Goal: Task Accomplishment & Management: Use online tool/utility

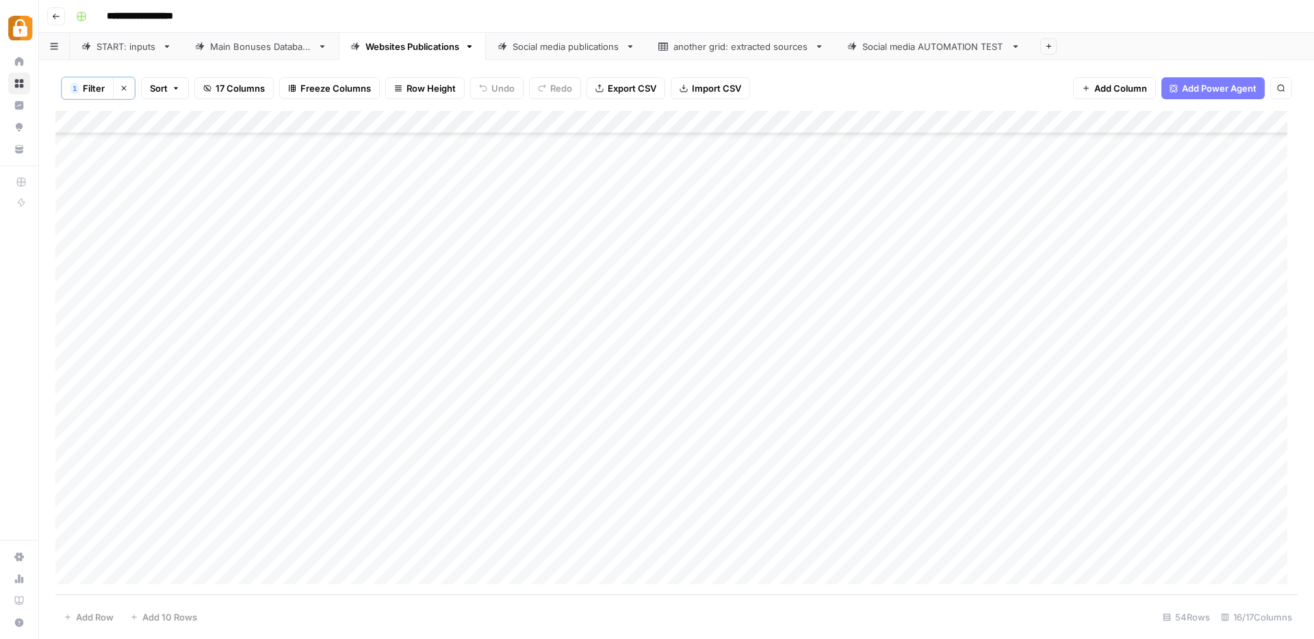
scroll to position [802, 0]
click at [264, 40] on div "Main Bonuses Database" at bounding box center [261, 47] width 102 height 14
click at [360, 49] on icon at bounding box center [355, 47] width 10 height 10
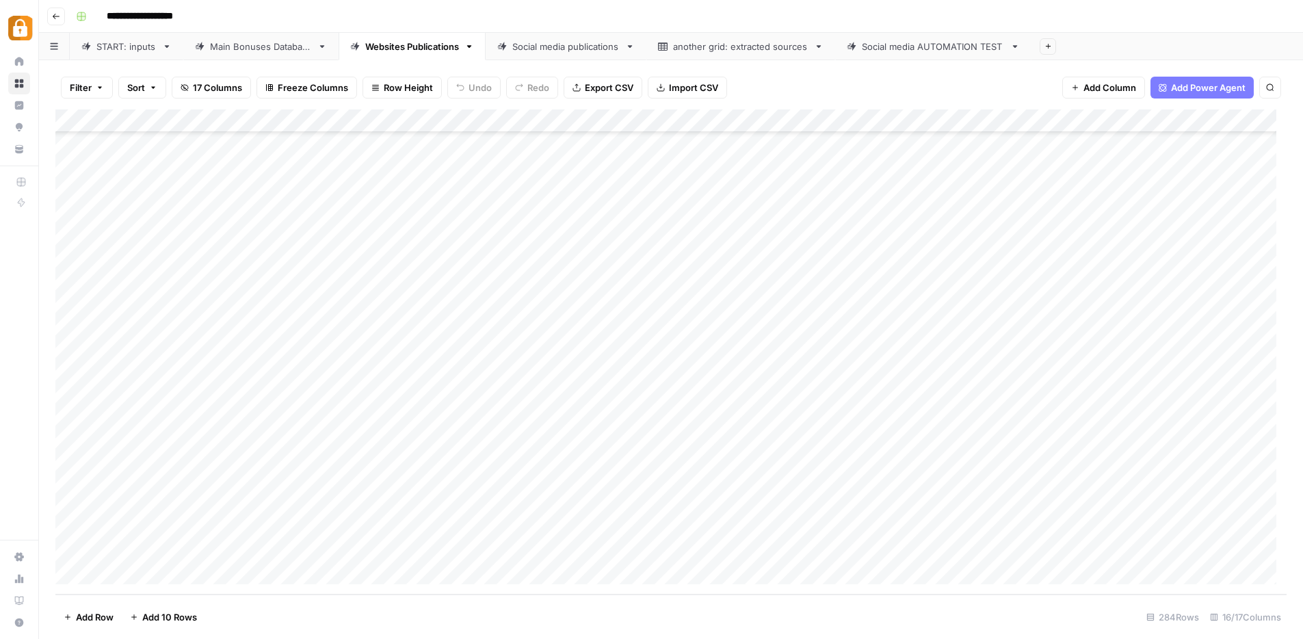
click at [570, 374] on div "Add Column" at bounding box center [671, 351] width 1232 height 485
click at [580, 467] on div "Add Column" at bounding box center [676, 351] width 1242 height 485
drag, startPoint x: 580, startPoint y: 391, endPoint x: 599, endPoint y: 486, distance: 96.9
click at [599, 486] on div "Add Column" at bounding box center [676, 351] width 1242 height 485
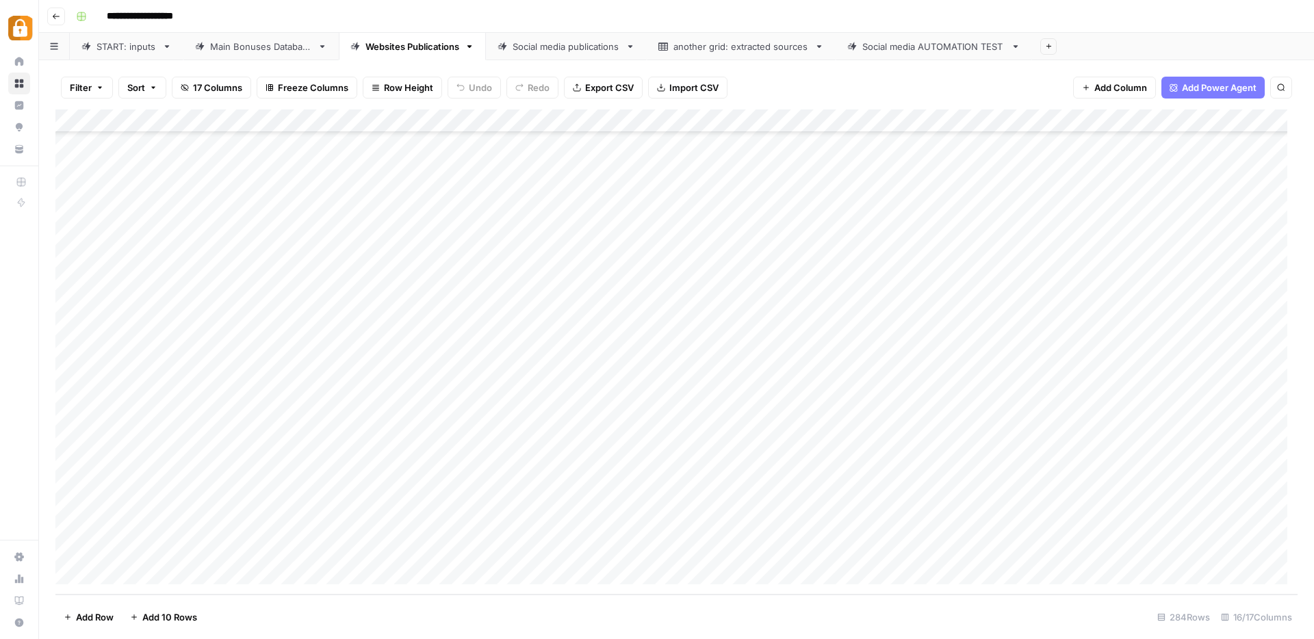
click at [545, 497] on div "Add Column" at bounding box center [676, 351] width 1242 height 485
drag, startPoint x: 530, startPoint y: 424, endPoint x: 539, endPoint y: 487, distance: 62.9
click at [539, 487] on div "Add Column" at bounding box center [676, 351] width 1242 height 485
click at [537, 401] on div "Add Column" at bounding box center [676, 351] width 1242 height 485
drag, startPoint x: 520, startPoint y: 350, endPoint x: 545, endPoint y: 441, distance: 93.8
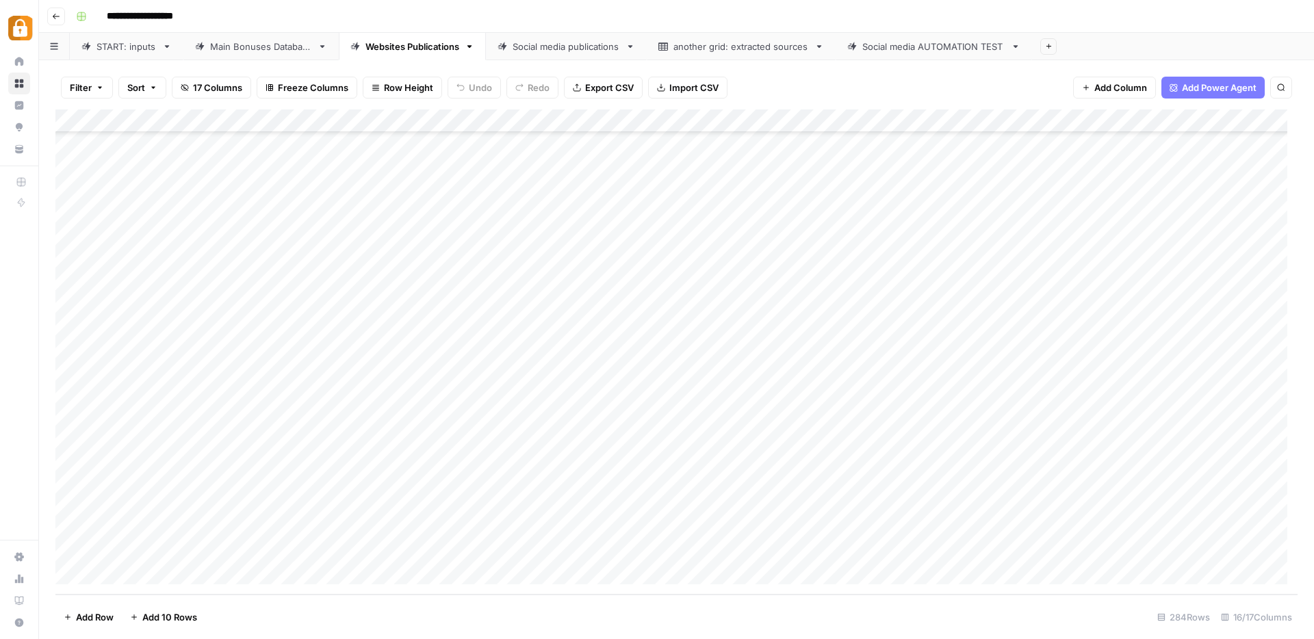
click at [545, 441] on div "Add Column" at bounding box center [676, 351] width 1242 height 485
drag, startPoint x: 554, startPoint y: 479, endPoint x: 565, endPoint y: 508, distance: 31.4
click at [555, 484] on div "Add Column" at bounding box center [676, 351] width 1242 height 485
drag, startPoint x: 571, startPoint y: 556, endPoint x: 564, endPoint y: 387, distance: 169.2
click at [564, 387] on div "Add Column" at bounding box center [676, 351] width 1242 height 485
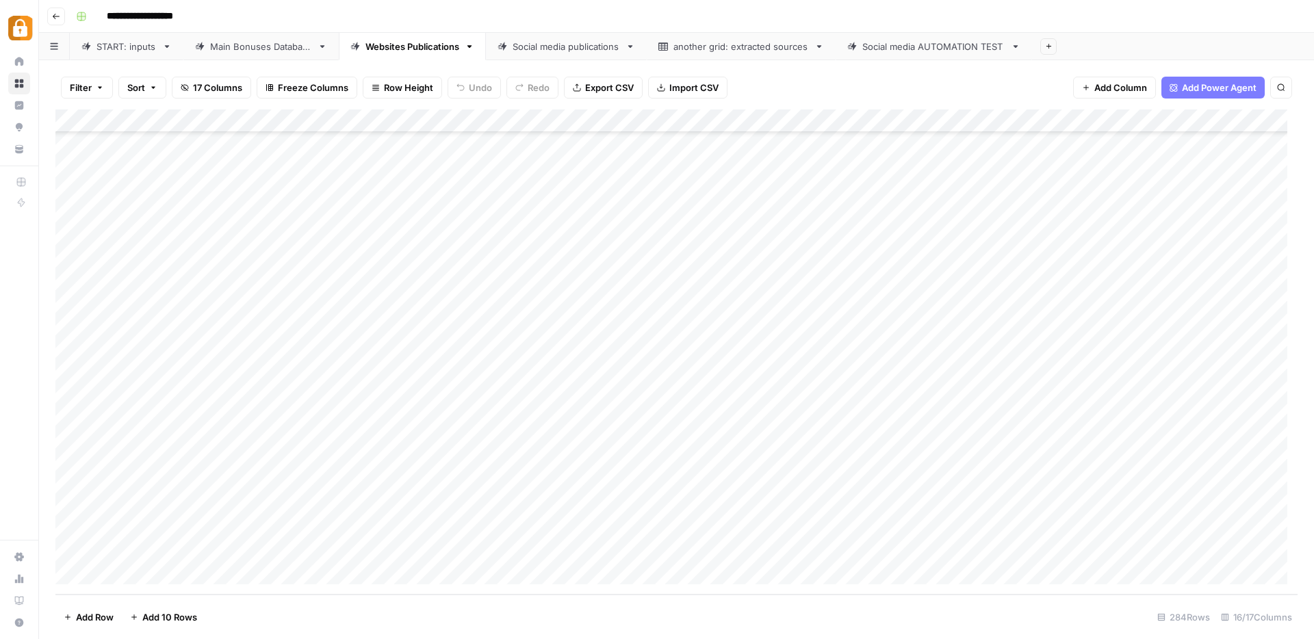
click at [563, 365] on div "Add Column" at bounding box center [676, 351] width 1242 height 485
click at [235, 44] on div "Main Bonuses Database" at bounding box center [261, 47] width 102 height 14
click at [466, 530] on div "Add Column" at bounding box center [676, 351] width 1242 height 485
click at [471, 547] on div "Add Column" at bounding box center [676, 351] width 1242 height 485
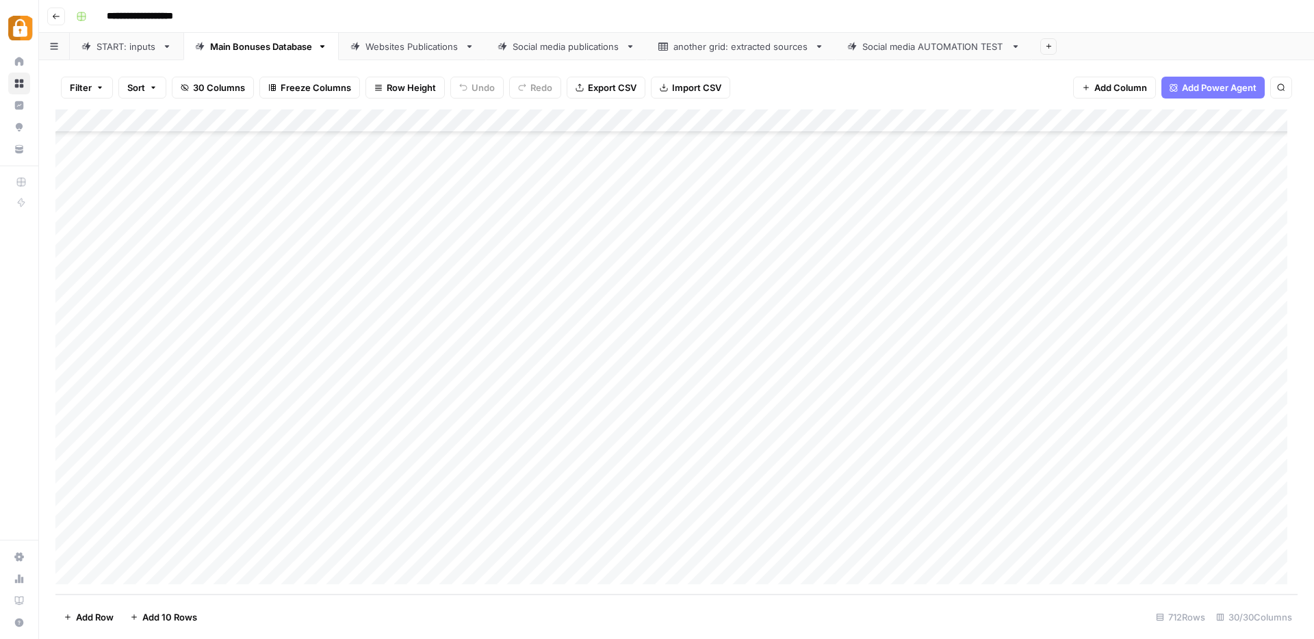
click at [467, 532] on div "Add Column" at bounding box center [676, 351] width 1242 height 485
click at [466, 545] on div "Add Column" at bounding box center [676, 351] width 1242 height 485
click at [407, 45] on div "Websites Publications" at bounding box center [412, 47] width 94 height 14
click at [352, 549] on div "Add Column" at bounding box center [676, 351] width 1242 height 485
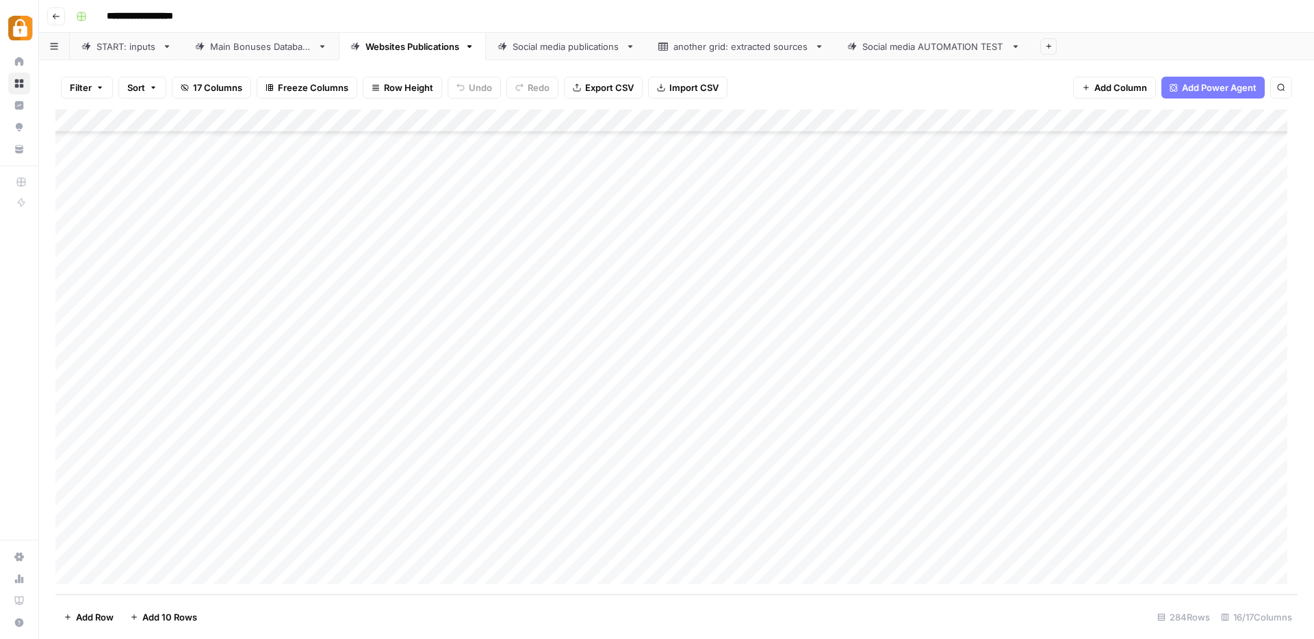
click at [355, 529] on div "Add Column" at bounding box center [676, 351] width 1242 height 485
click at [359, 508] on div "Add Column" at bounding box center [676, 351] width 1242 height 485
click at [361, 484] on div "Add Column" at bounding box center [676, 351] width 1242 height 485
click at [361, 493] on div "Add Column" at bounding box center [676, 351] width 1242 height 485
click at [363, 481] on div "Add Column" at bounding box center [676, 351] width 1242 height 485
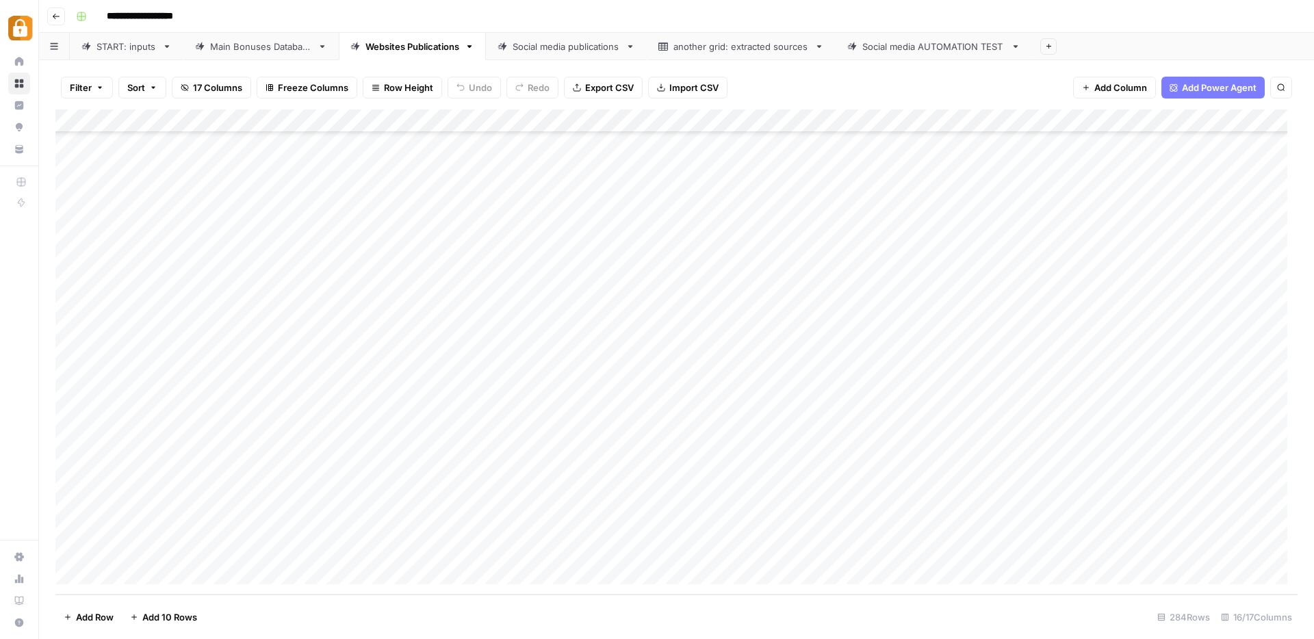
click at [353, 499] on div "Add Column" at bounding box center [676, 351] width 1242 height 485
click at [361, 479] on div "Add Column" at bounding box center [676, 351] width 1242 height 485
click at [363, 502] on div "Add Column" at bounding box center [676, 351] width 1242 height 485
click at [362, 473] on div "Add Column" at bounding box center [676, 351] width 1242 height 485
click at [76, 454] on div "Add Column" at bounding box center [676, 351] width 1242 height 485
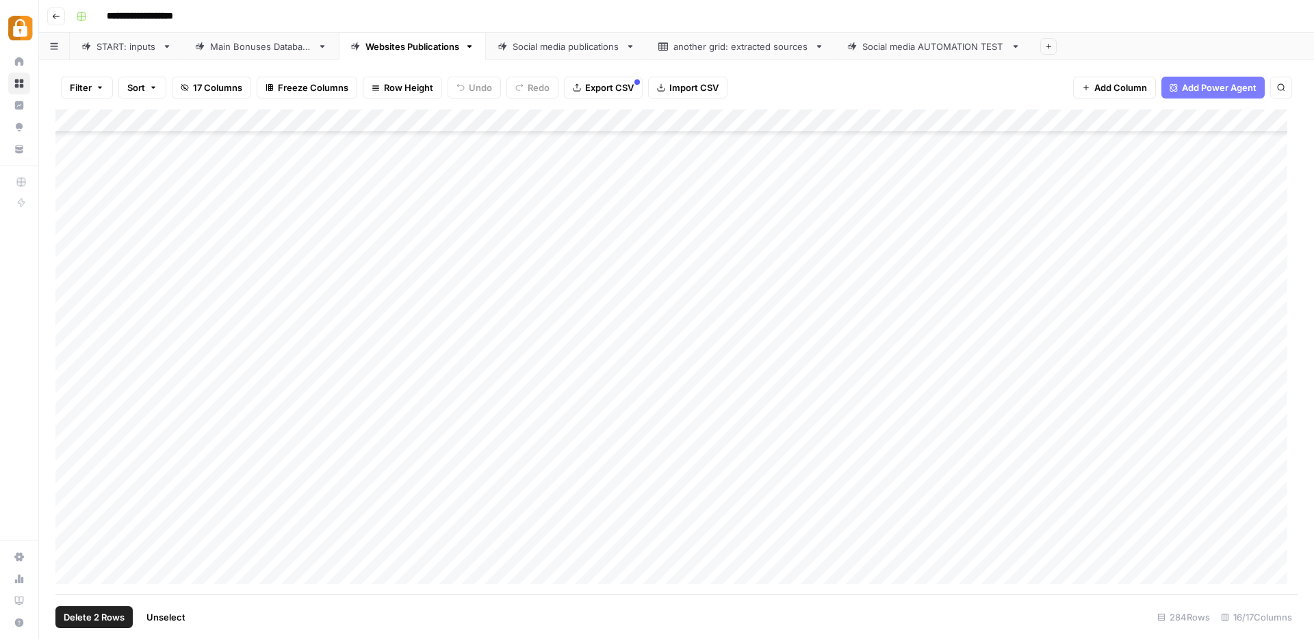
click at [72, 432] on div "Add Column" at bounding box center [676, 351] width 1242 height 485
click at [116, 619] on span "Delete 2 Rows" at bounding box center [94, 617] width 61 height 14
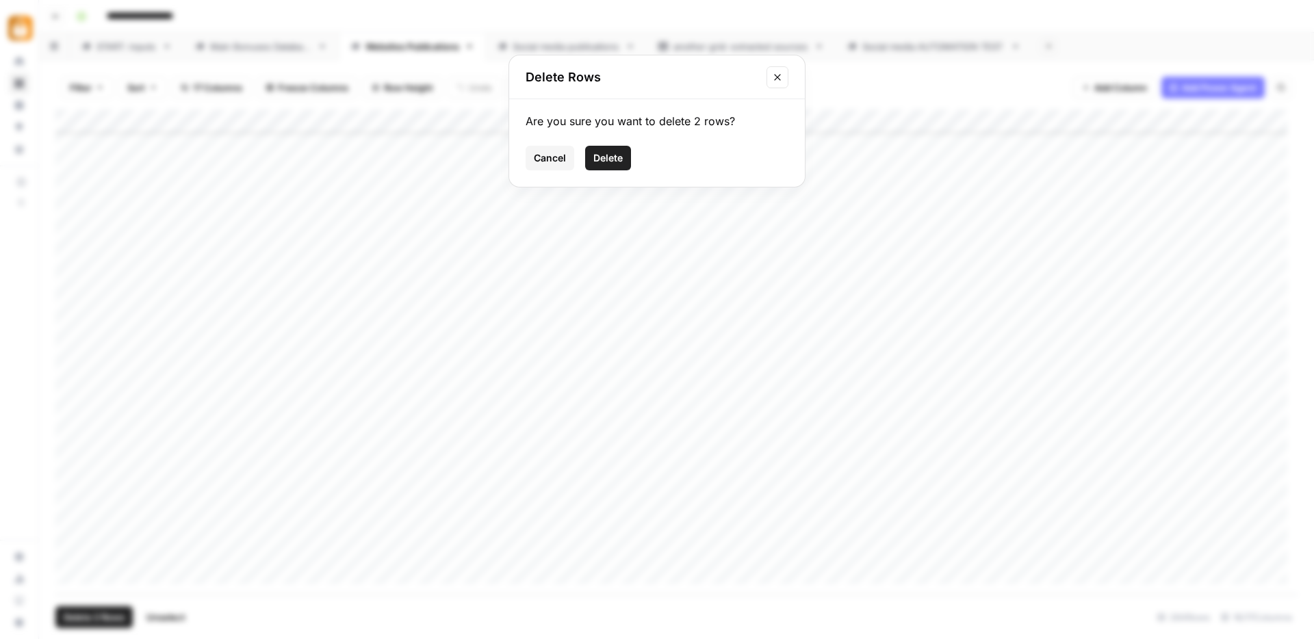
click at [609, 159] on span "Delete" at bounding box center [607, 158] width 29 height 14
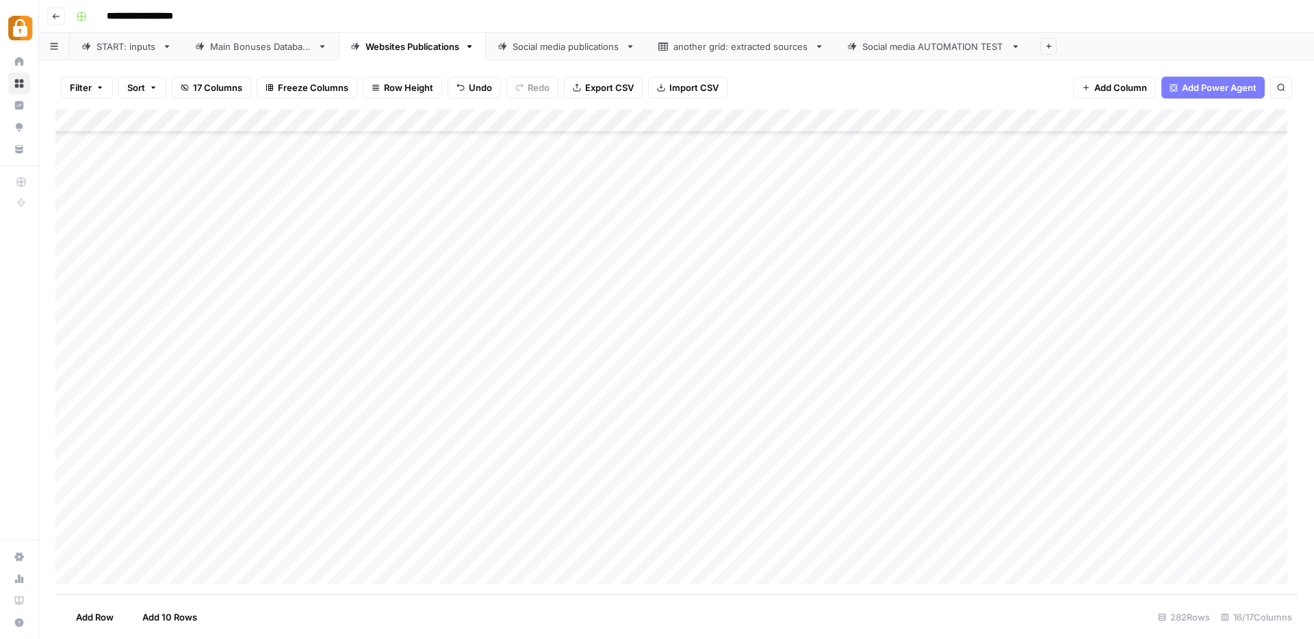
scroll to position [6131, 0]
click at [555, 452] on div "Add Column" at bounding box center [676, 351] width 1242 height 485
click at [365, 478] on div "Add Column" at bounding box center [676, 351] width 1242 height 485
click at [363, 500] on div "Add Column" at bounding box center [676, 351] width 1242 height 485
click at [369, 480] on div "Add Column" at bounding box center [676, 351] width 1242 height 485
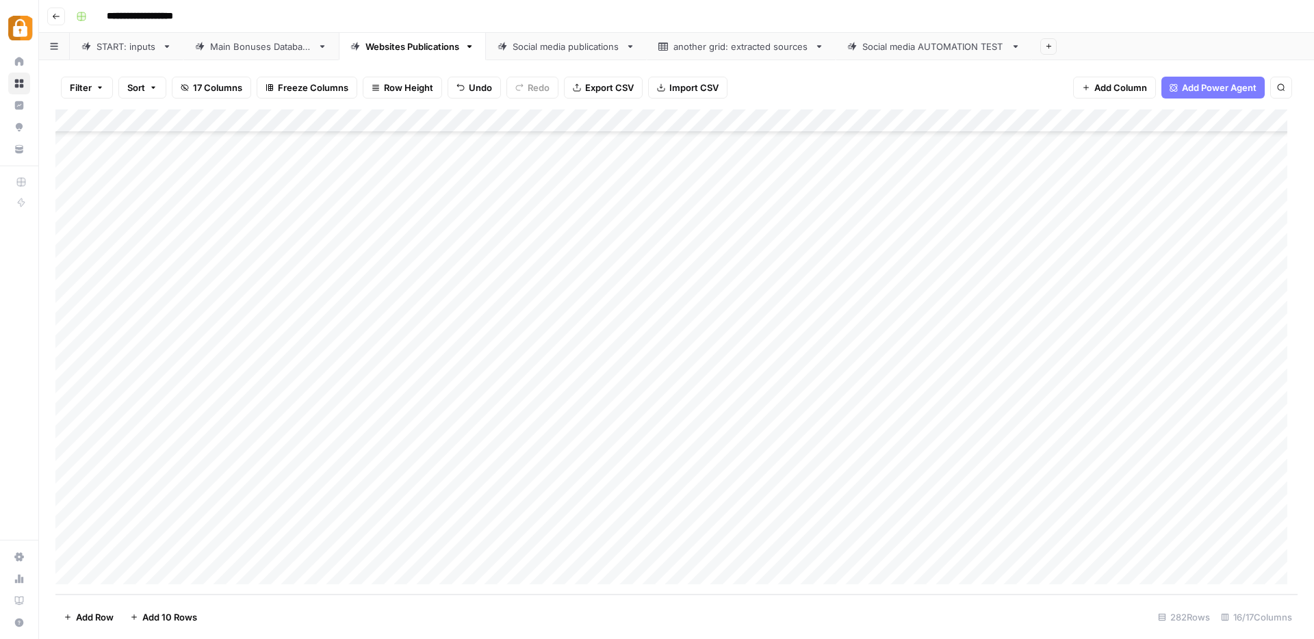
click at [398, 481] on div "Add Column" at bounding box center [676, 351] width 1242 height 485
click at [391, 497] on div "Add Column" at bounding box center [676, 351] width 1242 height 485
click at [376, 483] on div "Add Column" at bounding box center [676, 351] width 1242 height 485
click at [376, 500] on div "Add Column" at bounding box center [676, 351] width 1242 height 485
click at [944, 477] on div "Add Column" at bounding box center [676, 351] width 1242 height 485
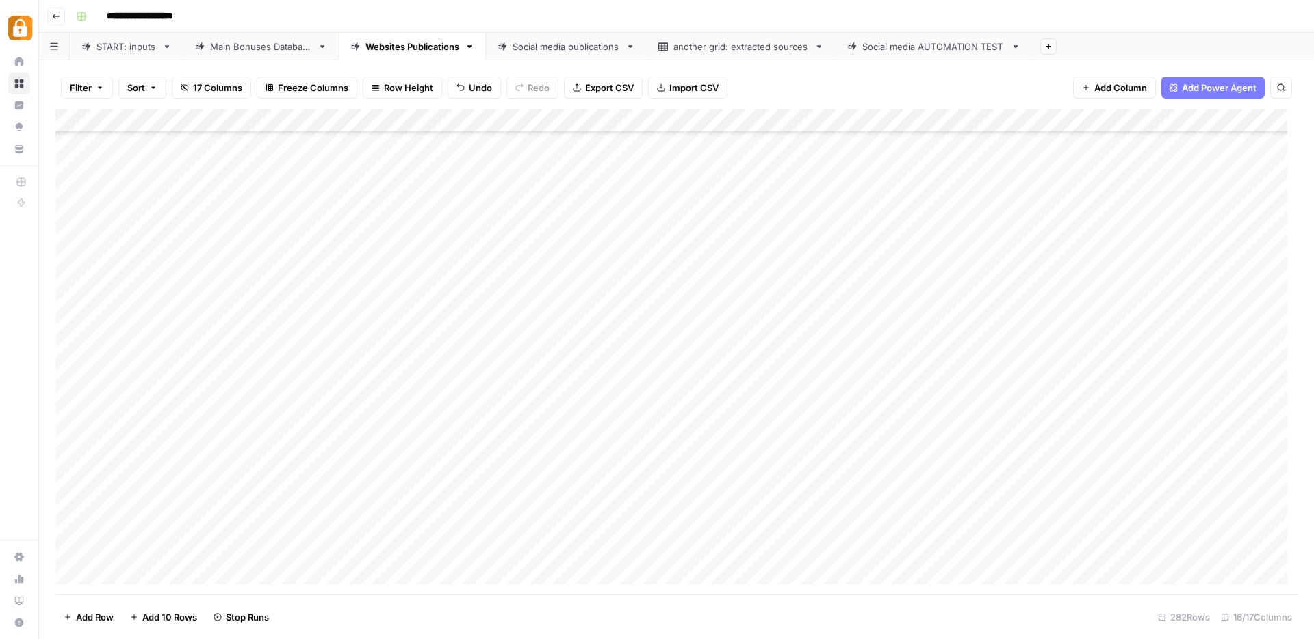
click at [942, 497] on div "Add Column" at bounding box center [676, 351] width 1242 height 485
click at [909, 476] on div "Add Column" at bounding box center [676, 351] width 1242 height 485
click at [913, 502] on div "Add Column" at bounding box center [676, 351] width 1242 height 485
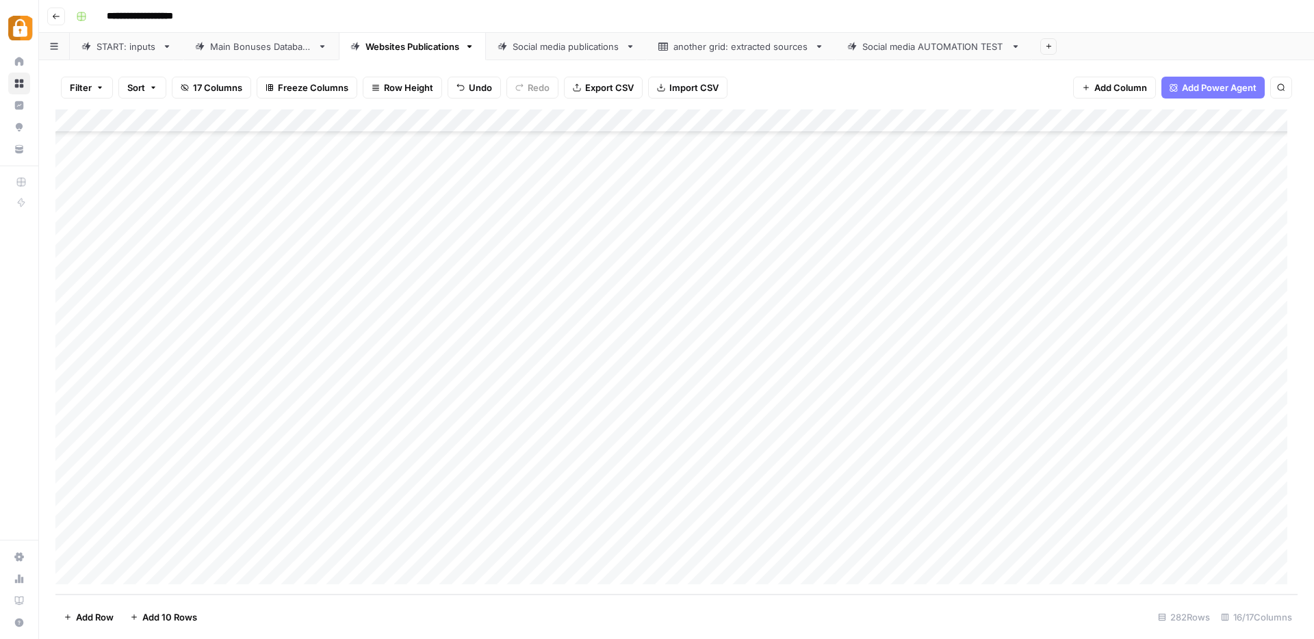
click at [101, 55] on link "START: inputs" at bounding box center [127, 46] width 114 height 27
click at [121, 582] on div "Add Column" at bounding box center [676, 351] width 1242 height 485
click at [120, 582] on div "Add Column" at bounding box center [676, 351] width 1242 height 485
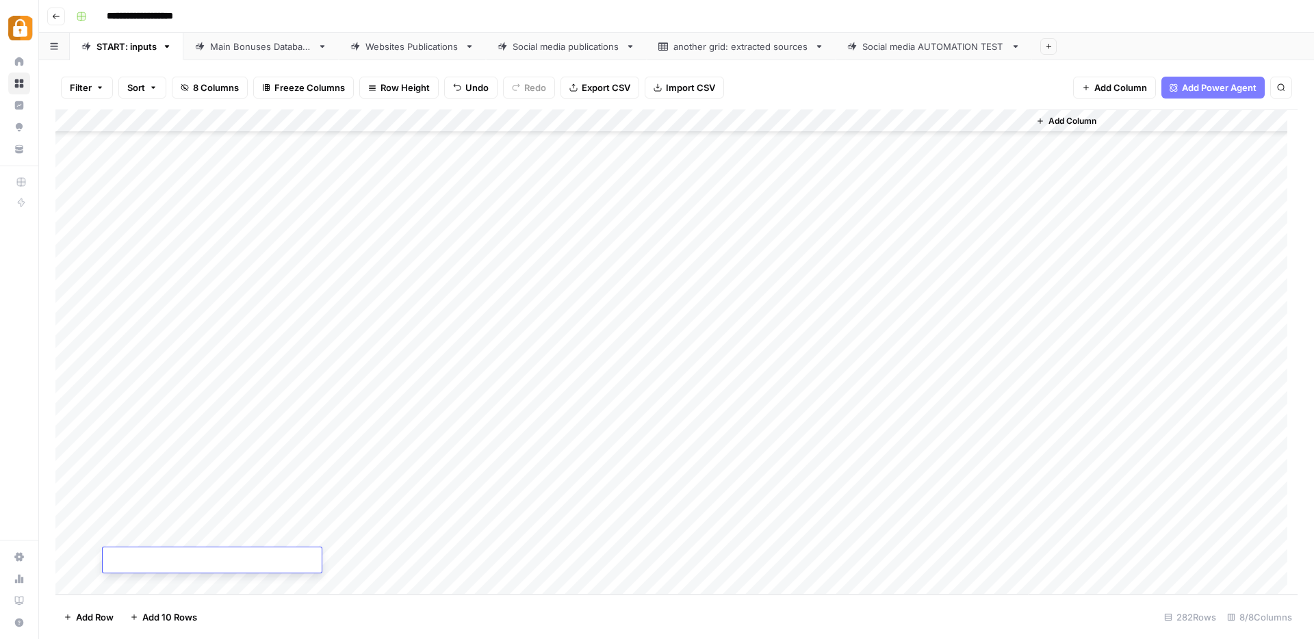
click at [120, 582] on div "Add Column" at bounding box center [676, 351] width 1242 height 485
click at [119, 582] on div "Add Column" at bounding box center [676, 351] width 1242 height 485
click at [120, 582] on div "Add Column" at bounding box center [676, 351] width 1242 height 485
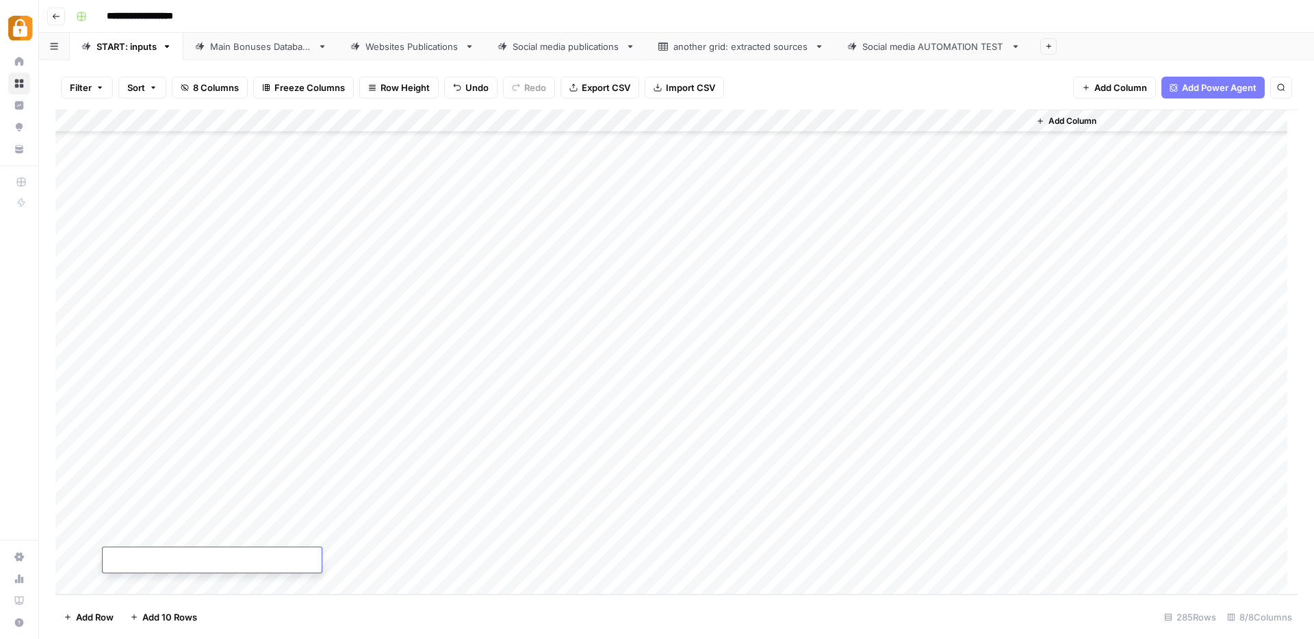
click at [120, 582] on div "Add Column" at bounding box center [676, 351] width 1242 height 485
click at [119, 583] on div "Add Column" at bounding box center [676, 351] width 1242 height 485
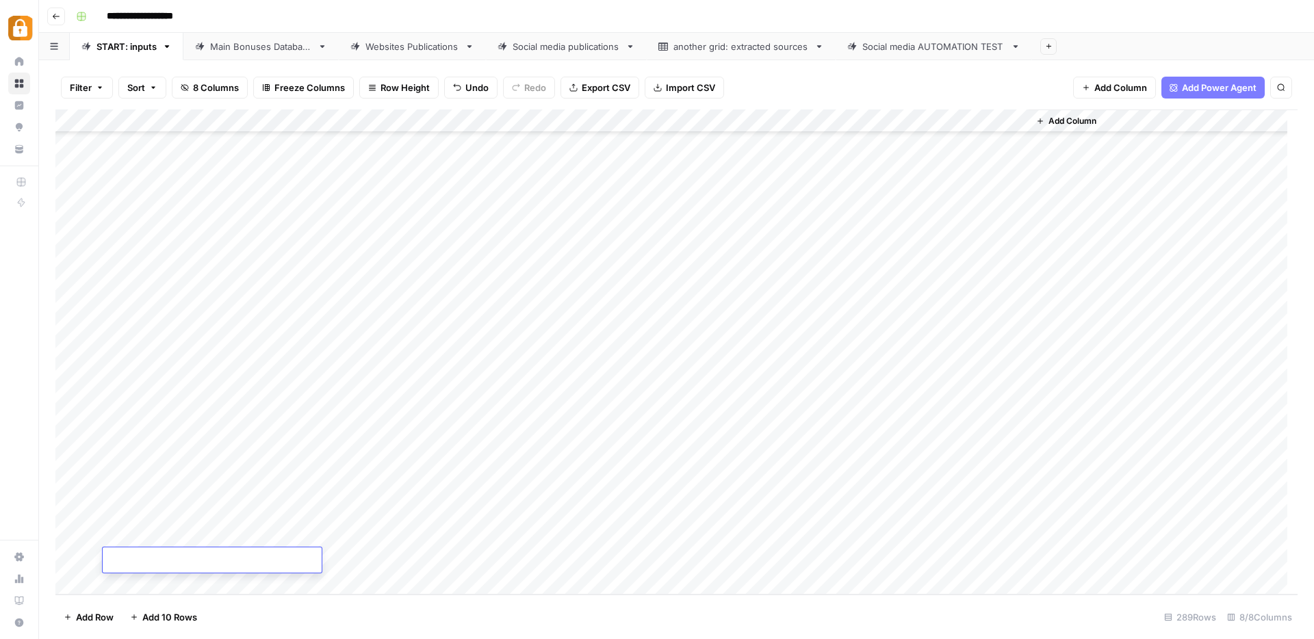
click at [119, 583] on div "Add Column" at bounding box center [676, 351] width 1242 height 485
click at [262, 326] on div "Add Column" at bounding box center [676, 351] width 1242 height 485
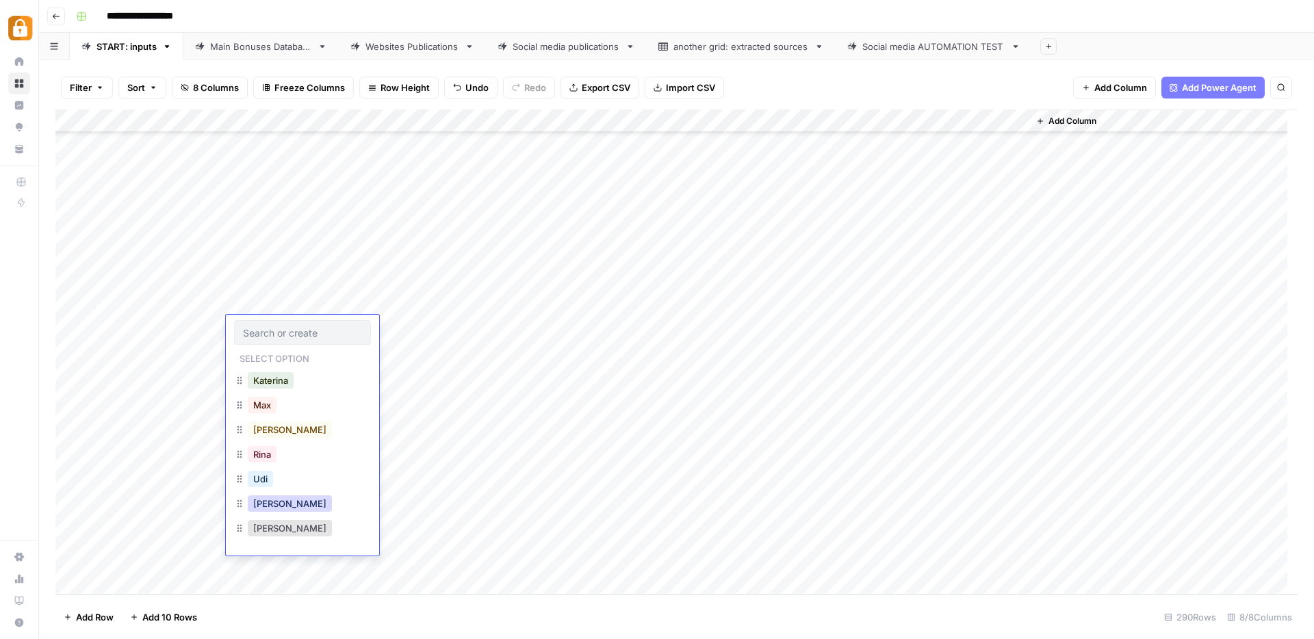
click at [261, 505] on button "[PERSON_NAME]" at bounding box center [290, 503] width 84 height 16
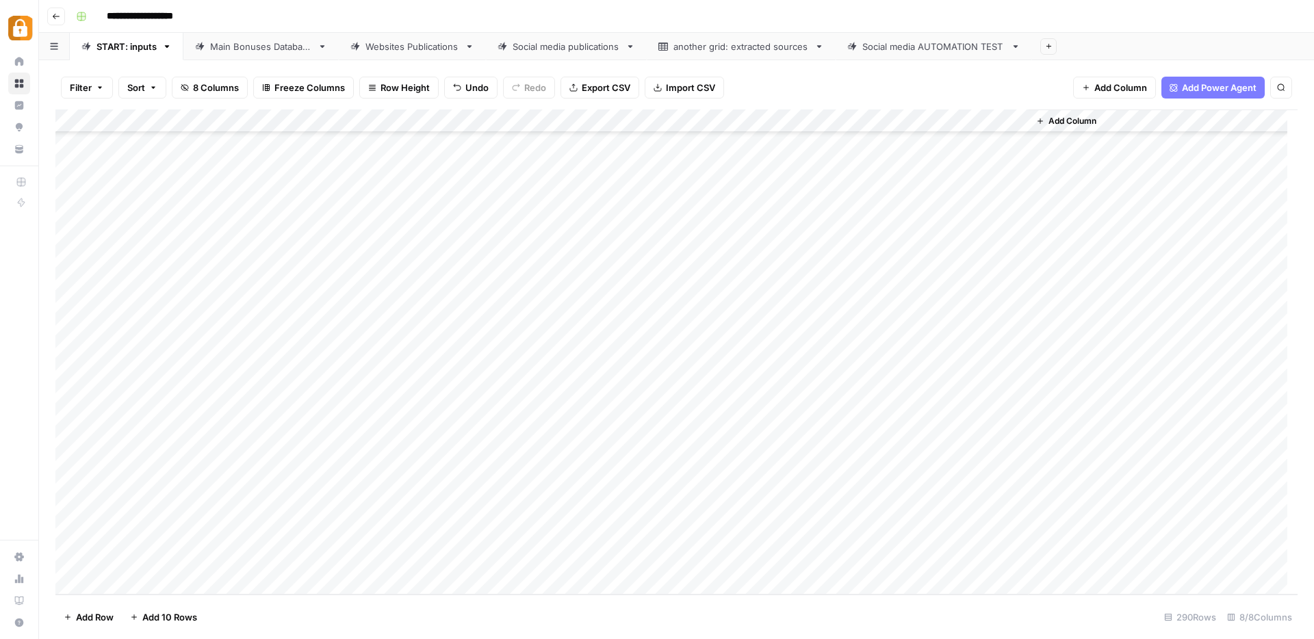
click at [353, 327] on div "Add Column" at bounding box center [676, 351] width 1242 height 485
click at [365, 330] on div "Add Column" at bounding box center [676, 351] width 1242 height 485
click at [365, 330] on textarea at bounding box center [413, 328] width 239 height 19
paste textarea "**********"
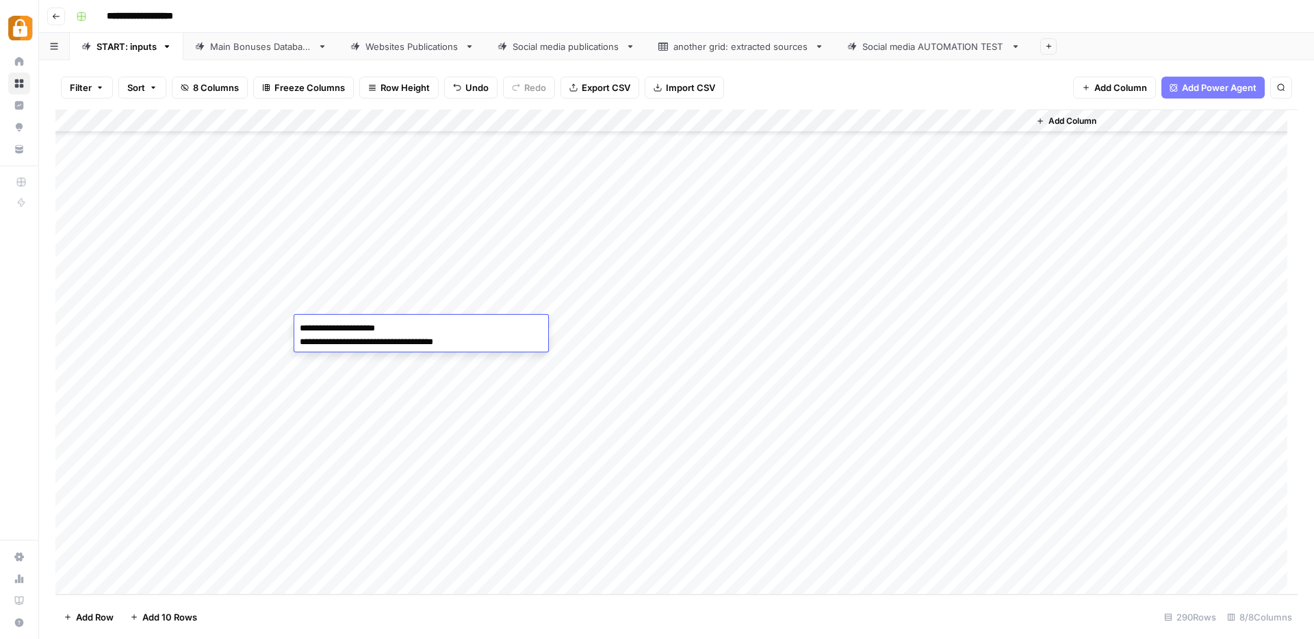
type textarea "**********"
click at [645, 351] on div "Add Column" at bounding box center [676, 351] width 1242 height 485
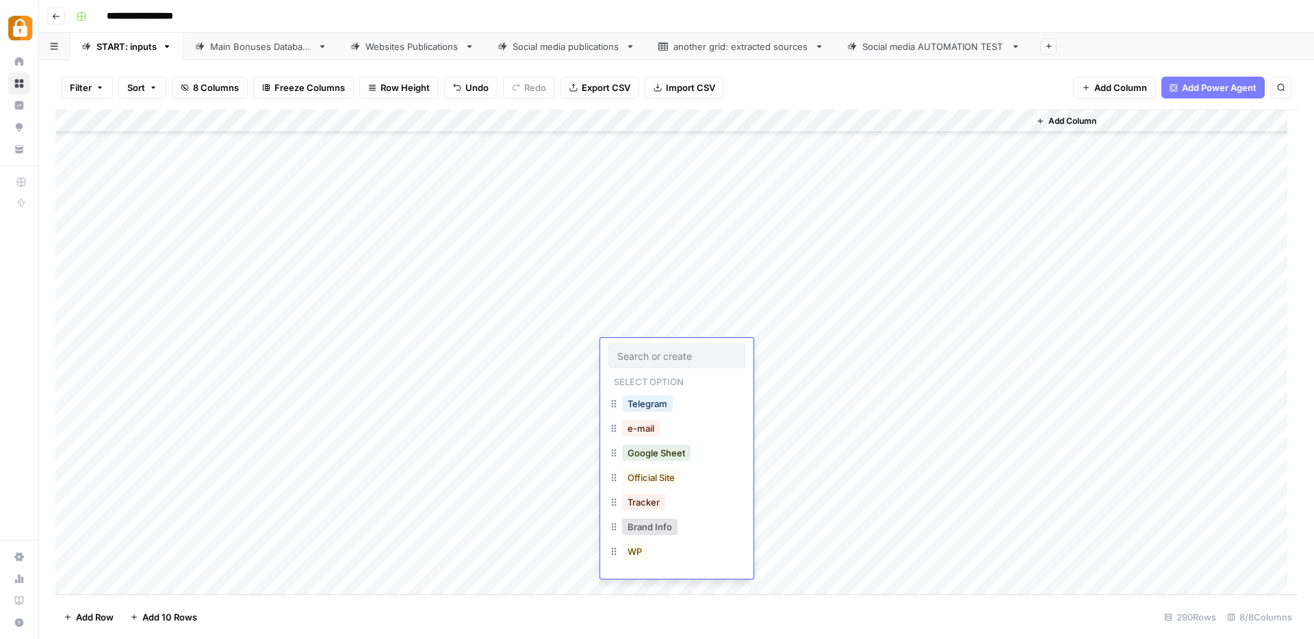
click at [647, 554] on div "WP" at bounding box center [634, 551] width 31 height 19
click at [634, 552] on button "WP" at bounding box center [634, 551] width 25 height 16
click at [656, 323] on div "Add Column" at bounding box center [676, 351] width 1242 height 485
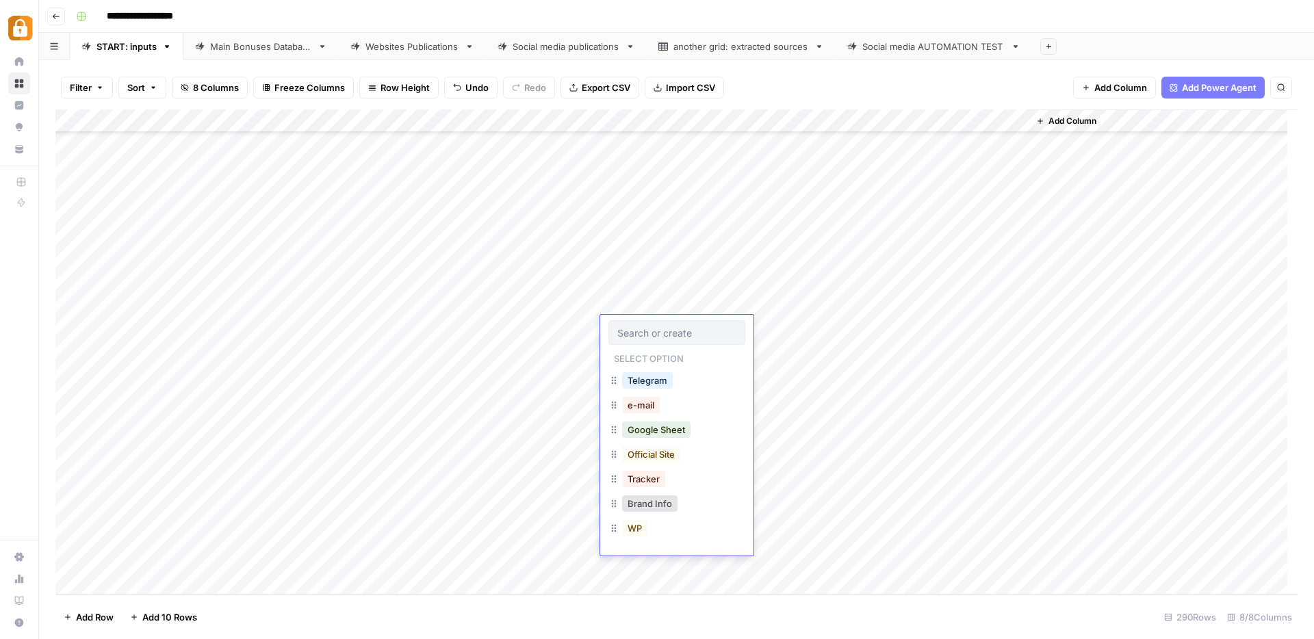
click at [656, 323] on div at bounding box center [676, 332] width 137 height 25
click at [634, 530] on button "WP" at bounding box center [634, 528] width 25 height 16
click at [956, 325] on div "Add Column" at bounding box center [676, 351] width 1242 height 485
click at [260, 351] on div "Add Column" at bounding box center [676, 351] width 1242 height 485
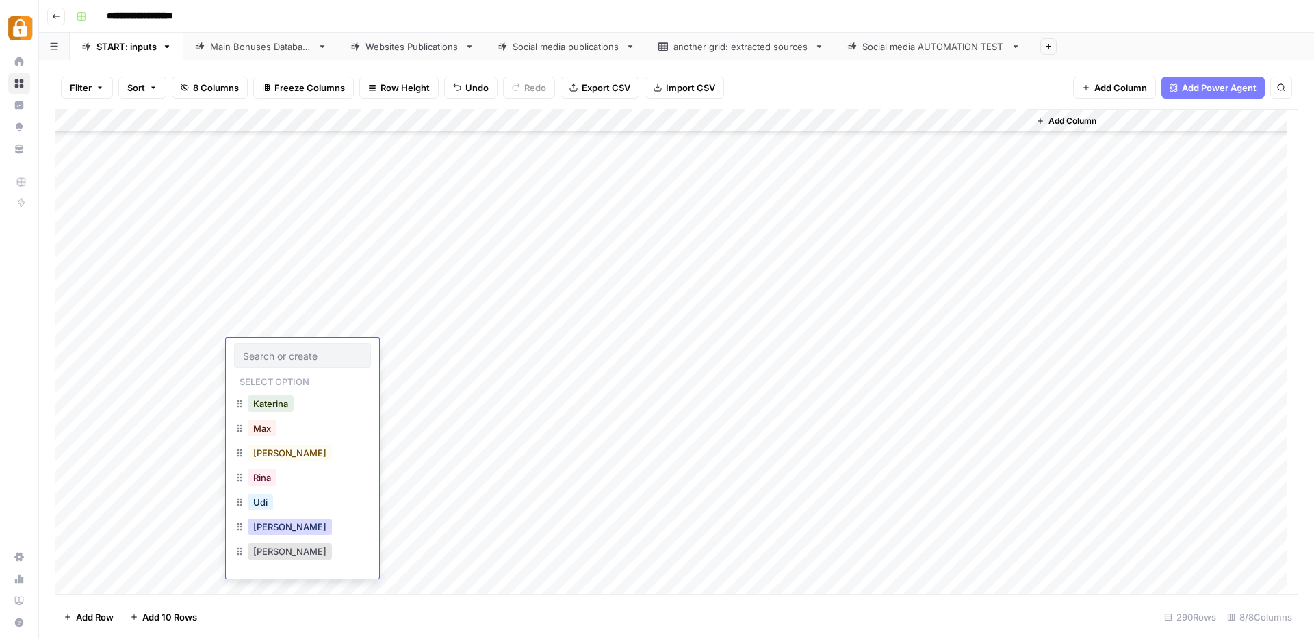
click at [263, 529] on button "[PERSON_NAME]" at bounding box center [290, 527] width 84 height 16
click at [411, 348] on div "Add Column" at bounding box center [676, 351] width 1242 height 485
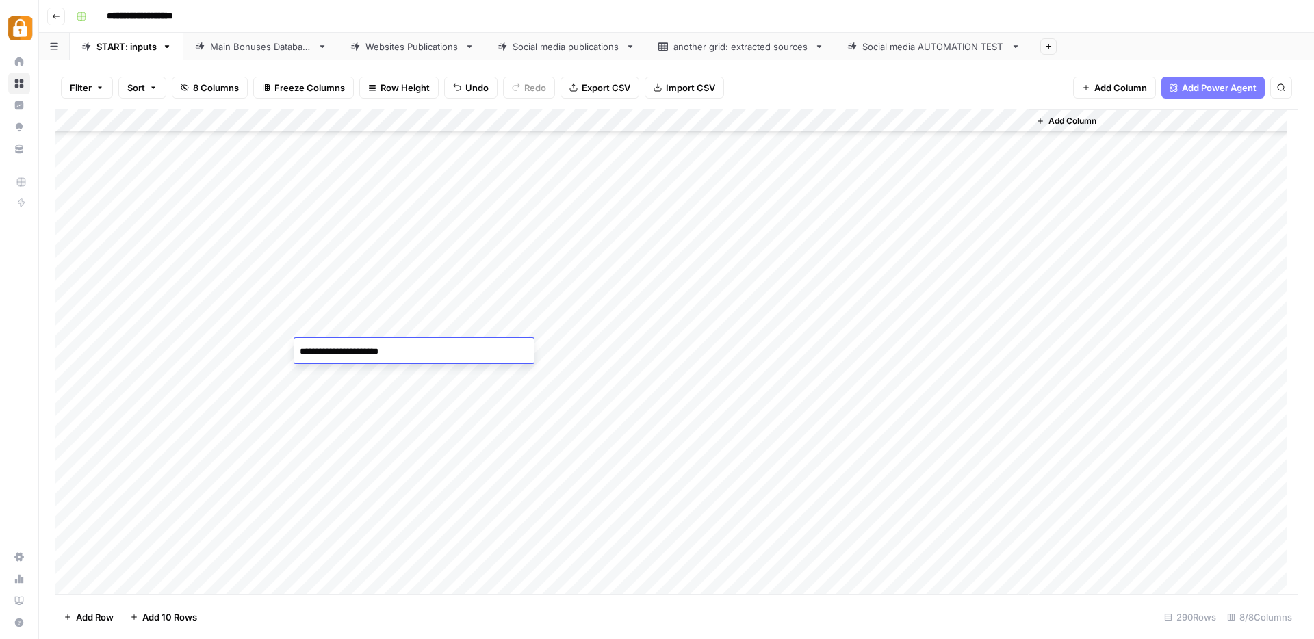
paste textarea "**********"
type textarea "**********"
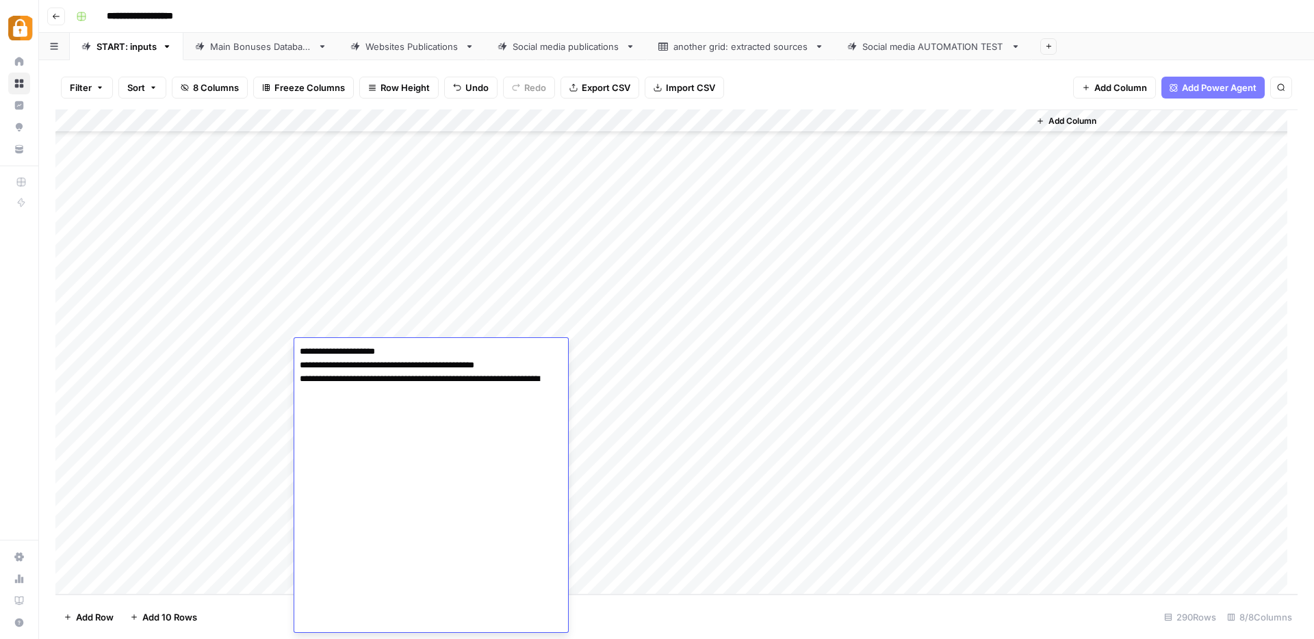
scroll to position [67, 0]
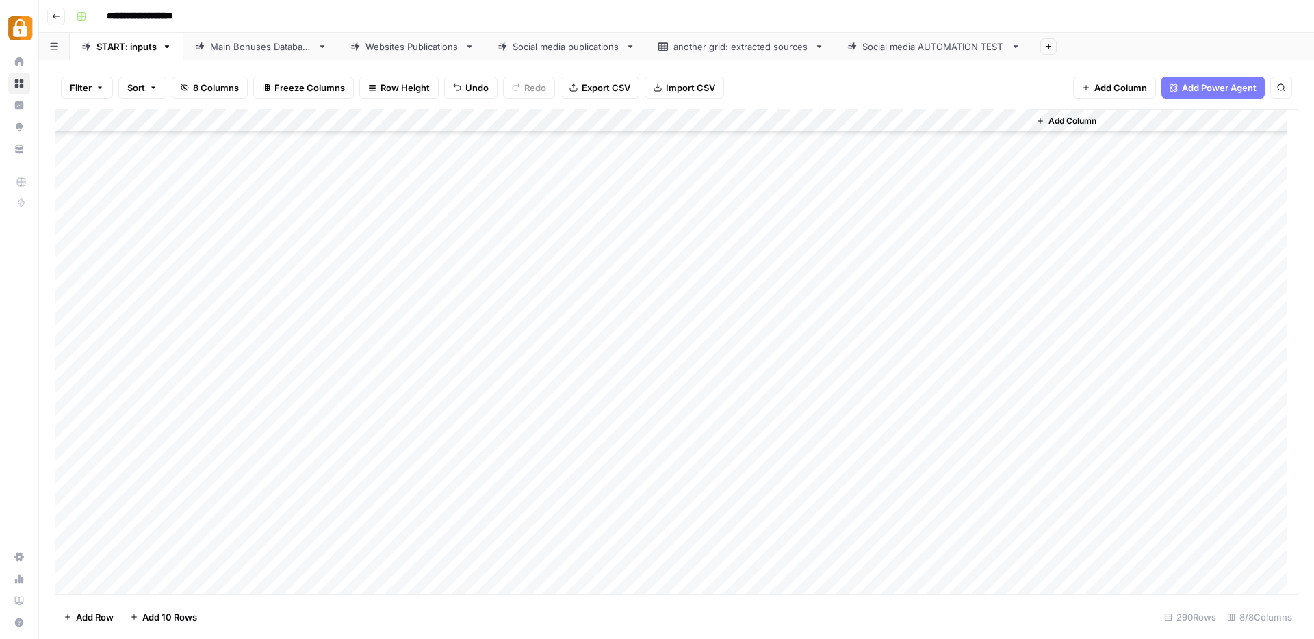
click at [658, 345] on div "Add Column" at bounding box center [676, 351] width 1242 height 485
click at [636, 548] on button "WP" at bounding box center [634, 551] width 25 height 16
click at [948, 348] on div "Add Column" at bounding box center [676, 351] width 1242 height 485
click at [659, 413] on div "Add Column" at bounding box center [676, 351] width 1242 height 485
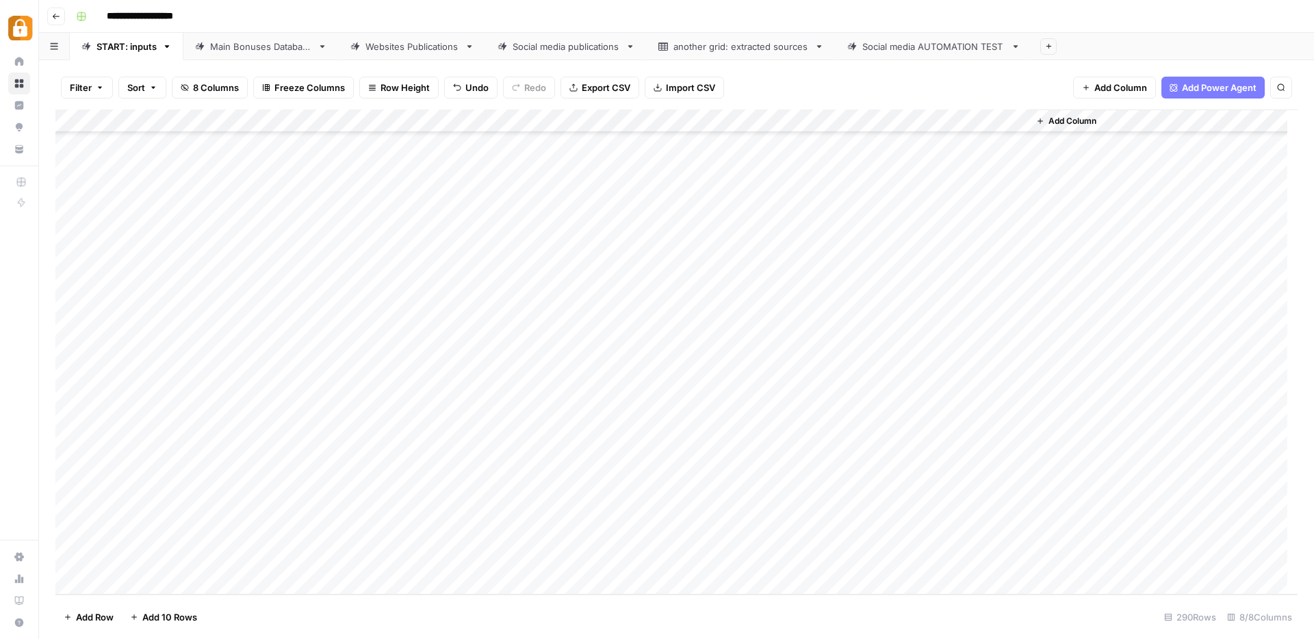
click at [757, 380] on div "Add Column" at bounding box center [676, 351] width 1242 height 485
click at [259, 44] on div "Main Bonuses Database" at bounding box center [261, 47] width 102 height 14
click at [463, 526] on div "Add Column" at bounding box center [676, 351] width 1242 height 485
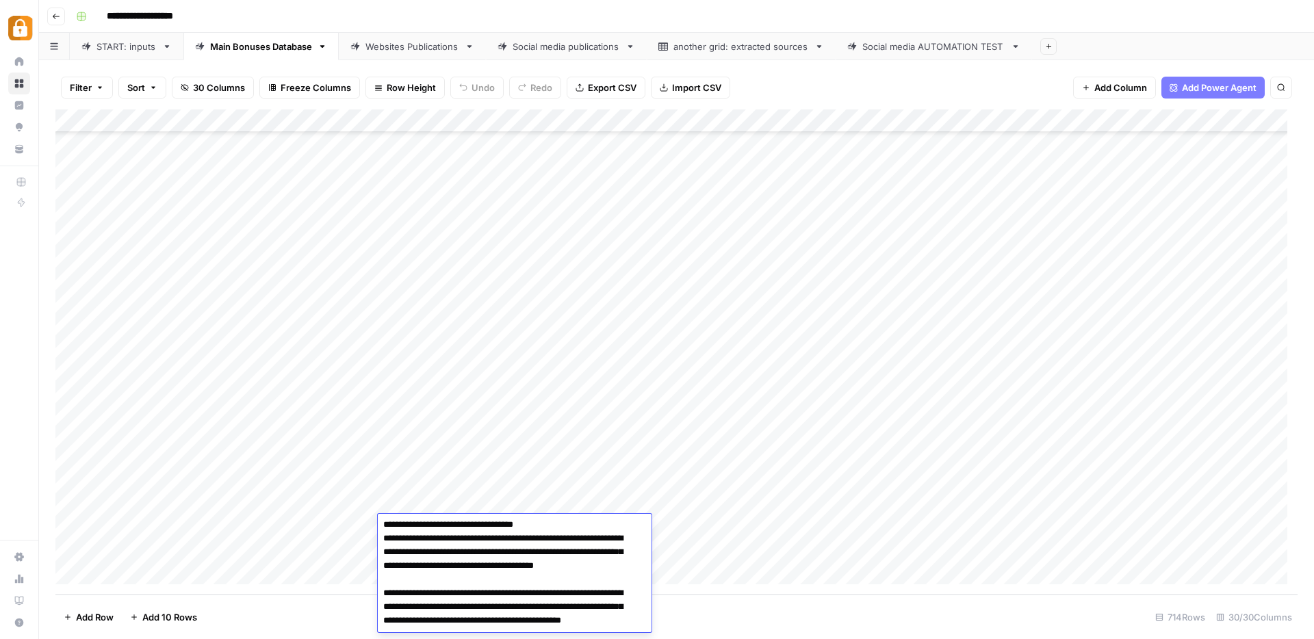
scroll to position [0, 0]
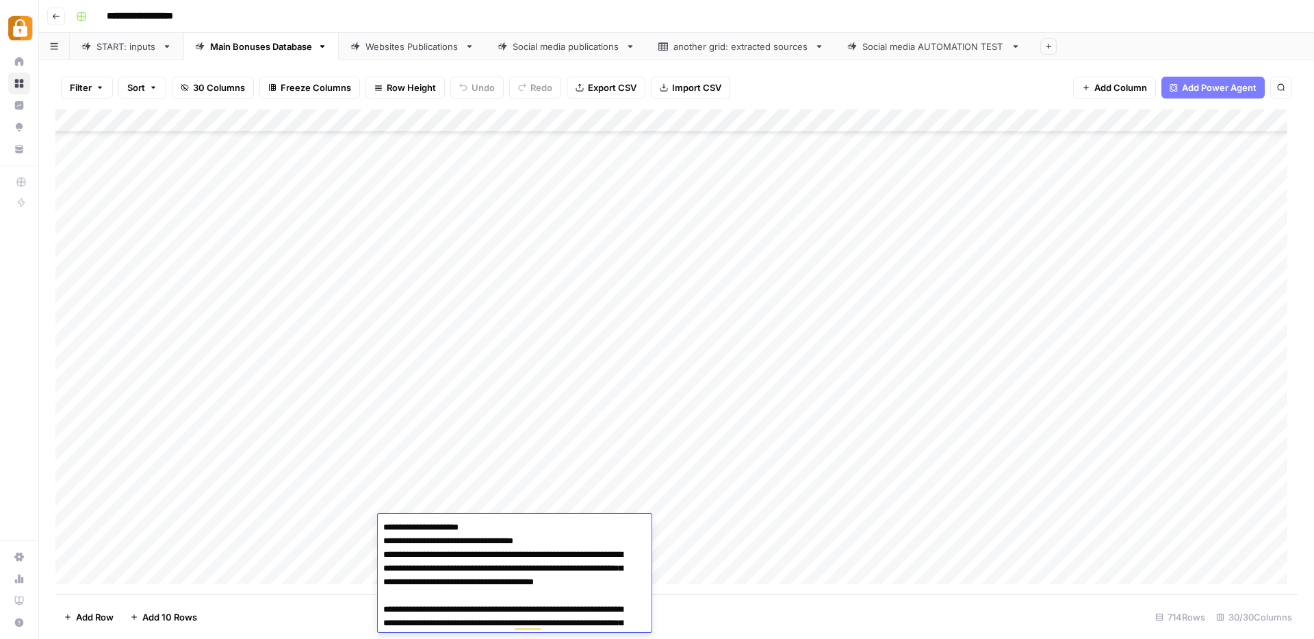
click at [688, 521] on div "Add Column" at bounding box center [676, 351] width 1242 height 485
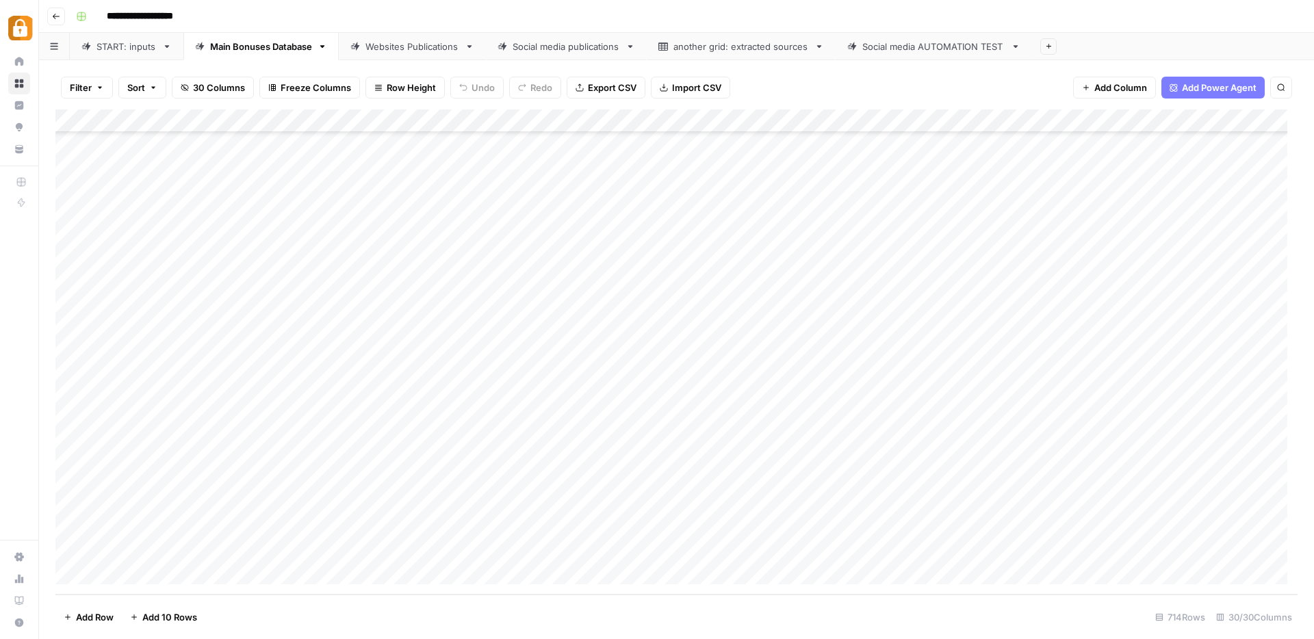
click at [456, 546] on div "Add Column" at bounding box center [676, 351] width 1242 height 485
click at [588, 520] on div "Add Column" at bounding box center [676, 351] width 1242 height 485
click at [634, 508] on div "Add Column" at bounding box center [676, 351] width 1242 height 485
drag, startPoint x: 646, startPoint y: 513, endPoint x: 647, endPoint y: 553, distance: 39.7
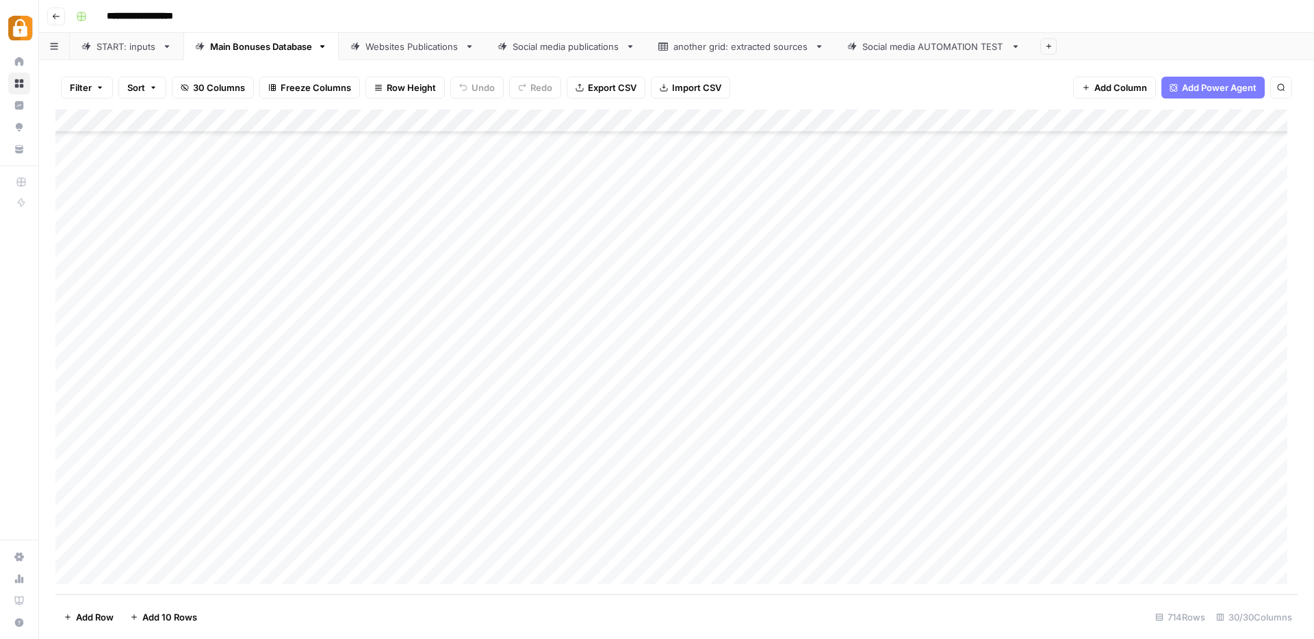
click at [647, 553] on div "Add Column" at bounding box center [676, 351] width 1242 height 485
click at [812, 524] on div "Add Column" at bounding box center [676, 351] width 1242 height 485
click at [808, 543] on div "Add Column" at bounding box center [676, 351] width 1242 height 485
click at [424, 43] on div "Websites Publications" at bounding box center [412, 47] width 94 height 14
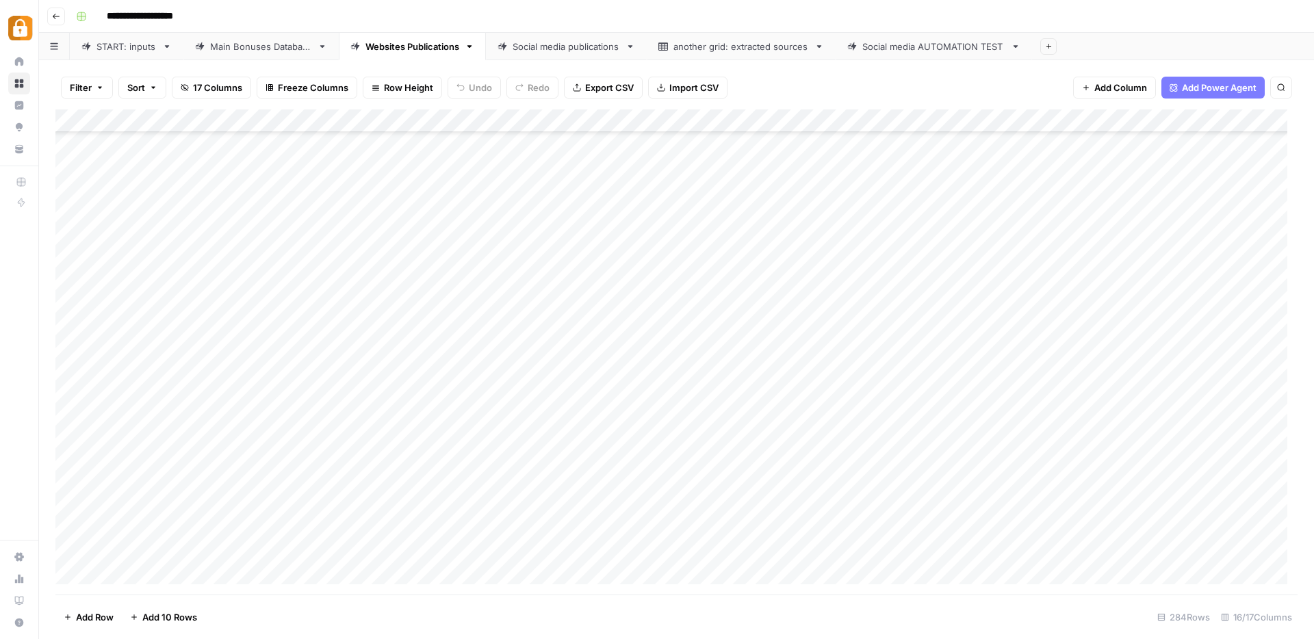
scroll to position [6177, 0]
click at [932, 528] on div "Add Column" at bounding box center [676, 351] width 1242 height 485
click at [936, 549] on div "Add Column" at bounding box center [676, 351] width 1242 height 485
click at [71, 407] on div "Add Column" at bounding box center [676, 351] width 1242 height 485
click at [70, 381] on div "Add Column" at bounding box center [676, 351] width 1242 height 485
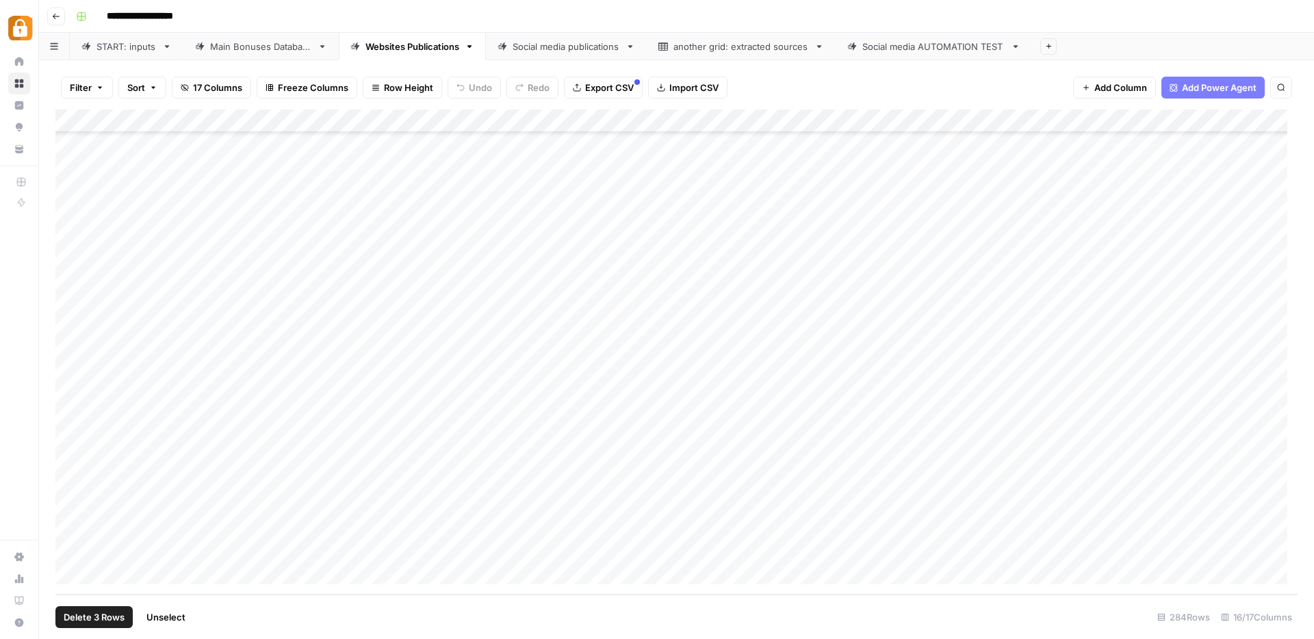
click at [72, 363] on div "Add Column" at bounding box center [676, 351] width 1242 height 485
click at [70, 338] on div "Add Column" at bounding box center [676, 351] width 1242 height 485
click at [104, 618] on span "Delete 4 Rows" at bounding box center [95, 617] width 62 height 14
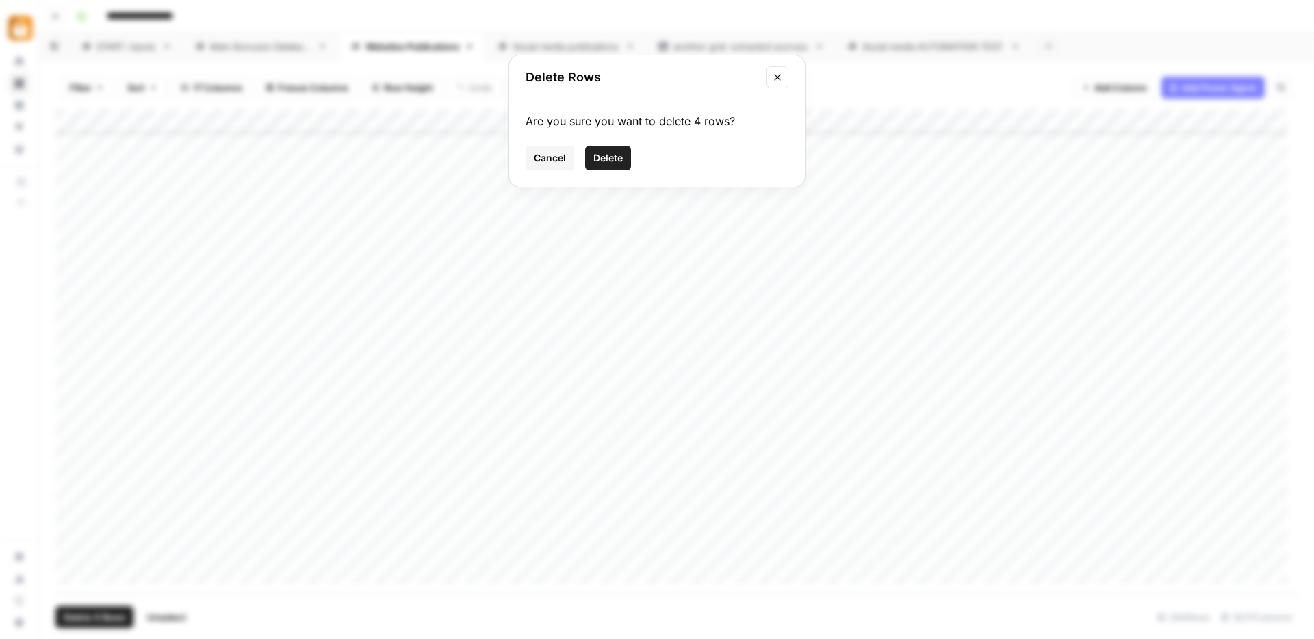
click at [608, 157] on span "Delete" at bounding box center [607, 158] width 29 height 14
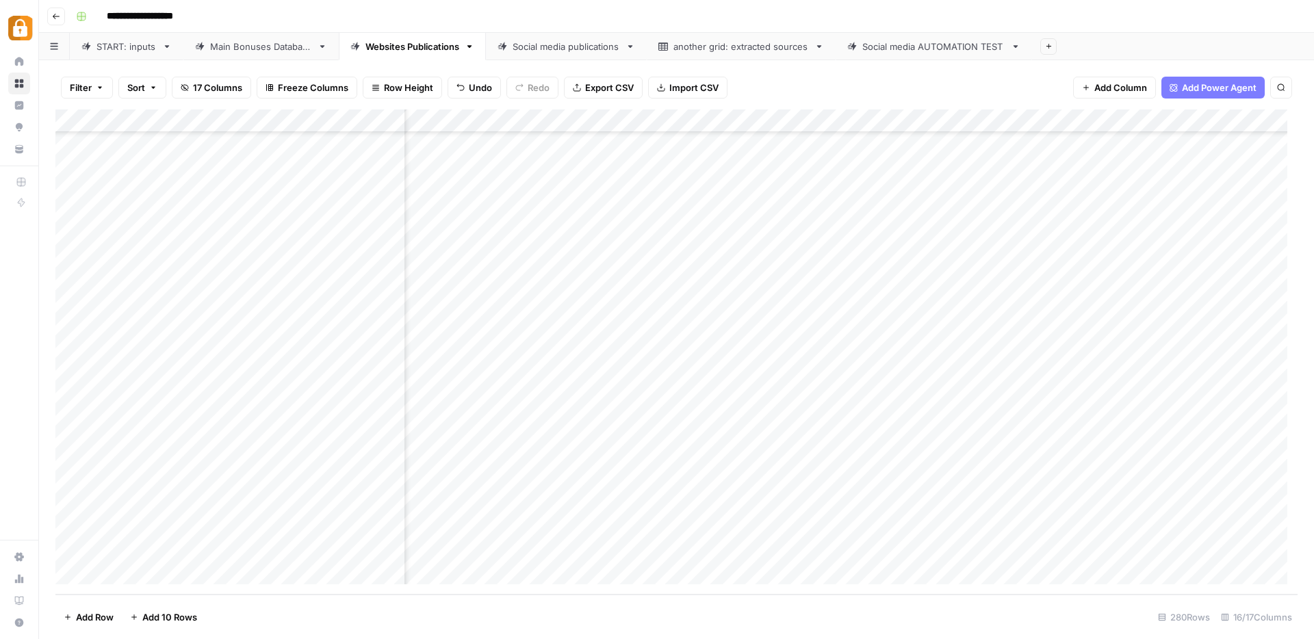
scroll to position [6084, 1025]
click at [614, 526] on div "Add Column" at bounding box center [676, 351] width 1242 height 485
click at [607, 545] on div "Add Column" at bounding box center [676, 351] width 1242 height 485
click at [107, 42] on div "START: inputs" at bounding box center [126, 47] width 60 height 14
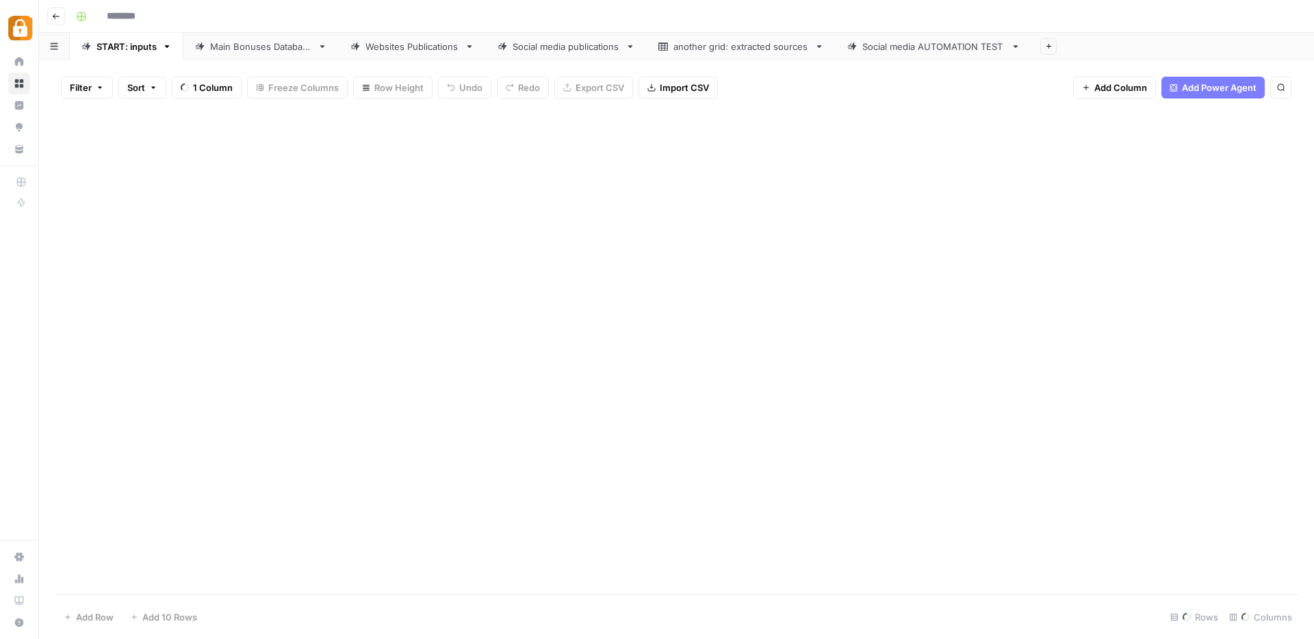
type input "**********"
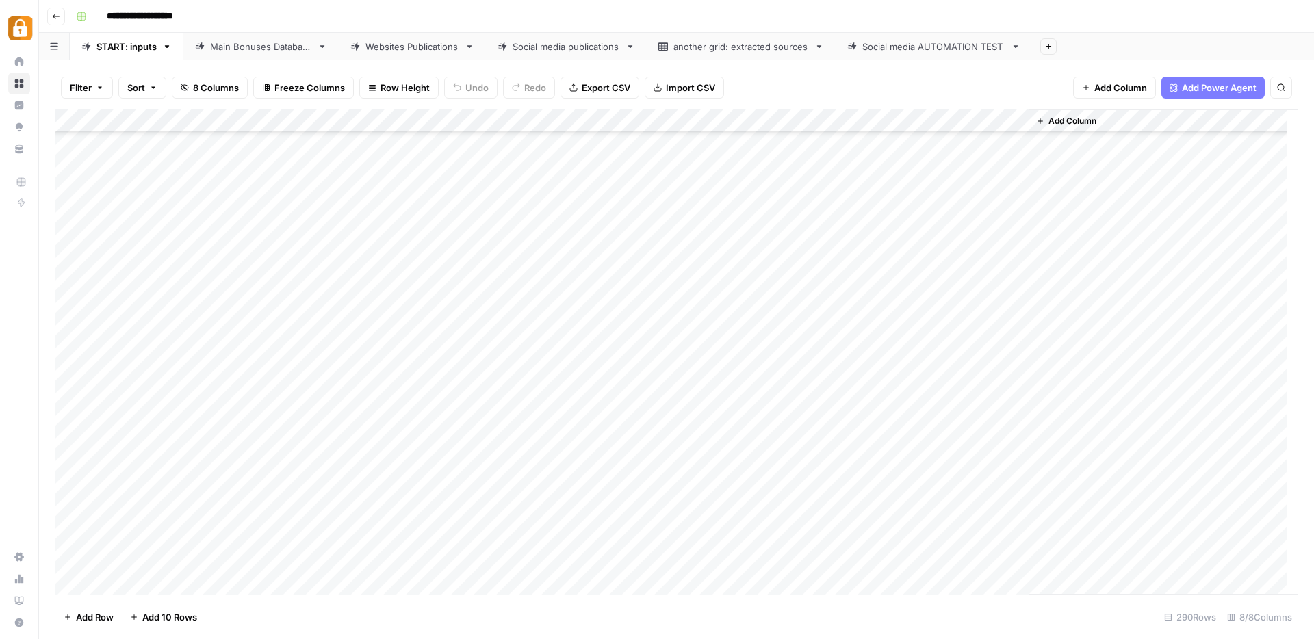
scroll to position [6307, 0]
click at [243, 376] on div "Add Column" at bounding box center [676, 351] width 1242 height 485
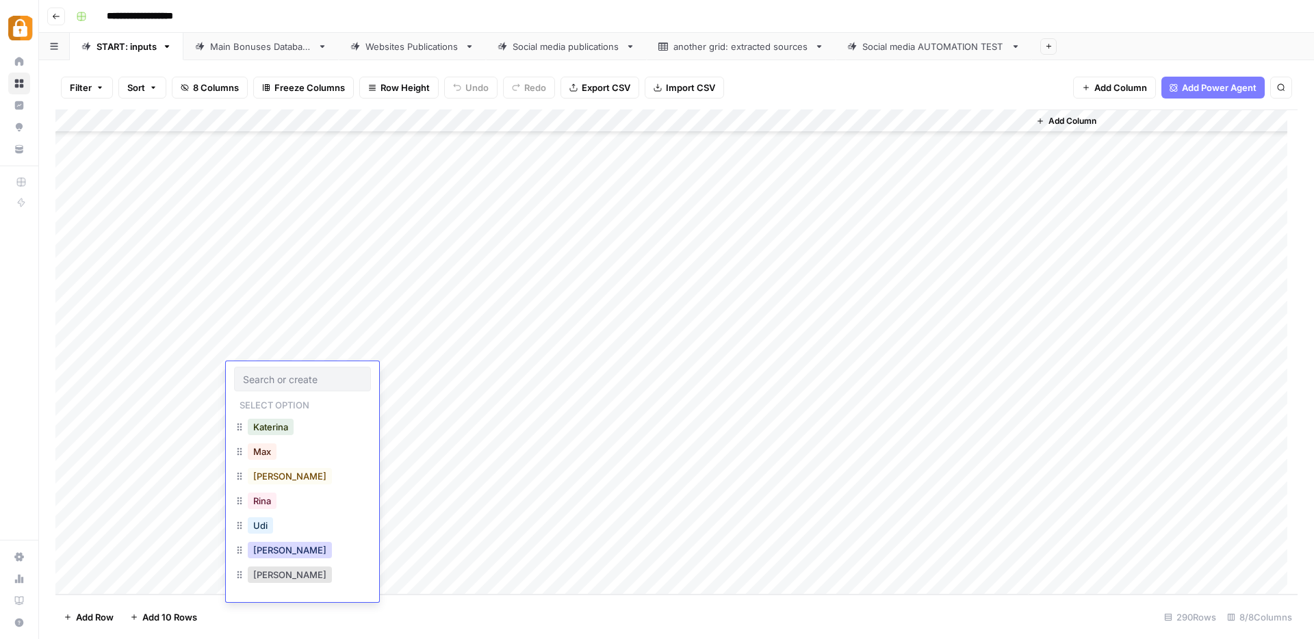
click at [272, 550] on button "[PERSON_NAME]" at bounding box center [290, 550] width 84 height 16
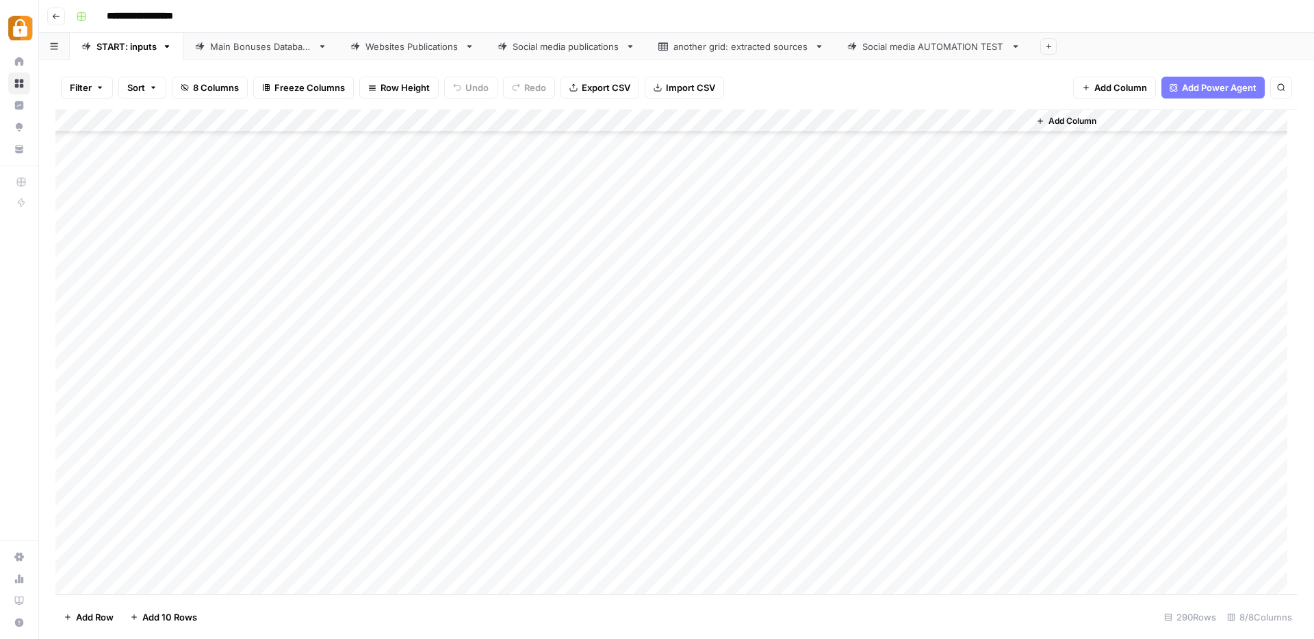
click at [395, 376] on div "Add Column" at bounding box center [676, 351] width 1242 height 485
type textarea "**********"
click at [644, 381] on div "Add Column" at bounding box center [676, 351] width 1242 height 485
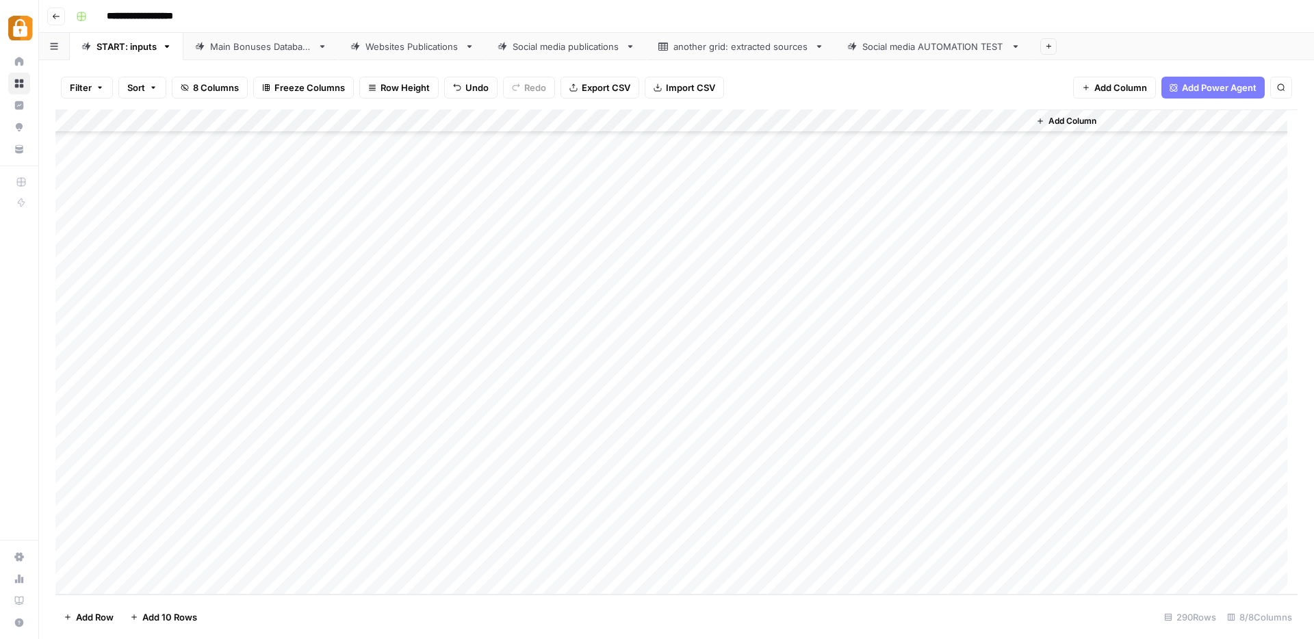
click at [644, 381] on div "Add Column" at bounding box center [676, 351] width 1242 height 485
click at [644, 381] on input "text" at bounding box center [676, 379] width 119 height 12
click at [640, 500] on button "Official Site" at bounding box center [651, 501] width 58 height 16
click at [951, 372] on div "Add Column" at bounding box center [676, 351] width 1242 height 485
click at [259, 53] on div "Main Bonuses Database" at bounding box center [261, 47] width 102 height 14
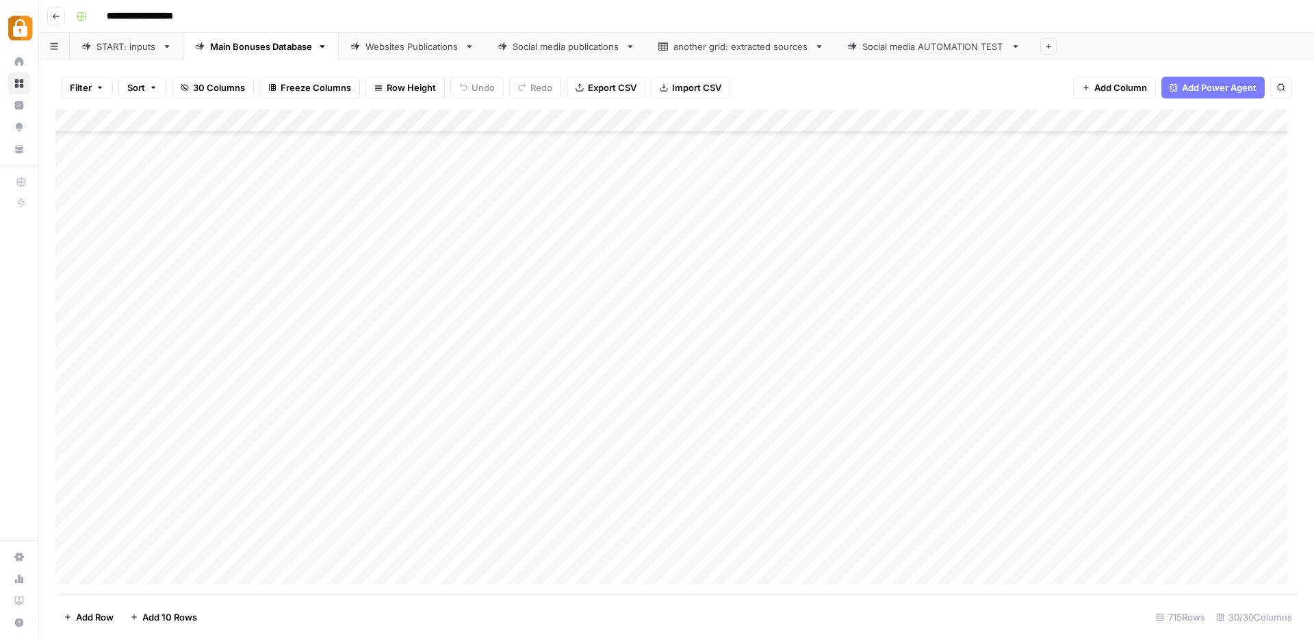
scroll to position [16204, 0]
click at [618, 526] on div "Add Column" at bounding box center [676, 351] width 1242 height 485
drag, startPoint x: 648, startPoint y: 535, endPoint x: 645, endPoint y: 548, distance: 13.3
click at [645, 548] on div "Add Column" at bounding box center [676, 351] width 1242 height 485
click at [809, 548] on div "Add Column" at bounding box center [676, 351] width 1242 height 485
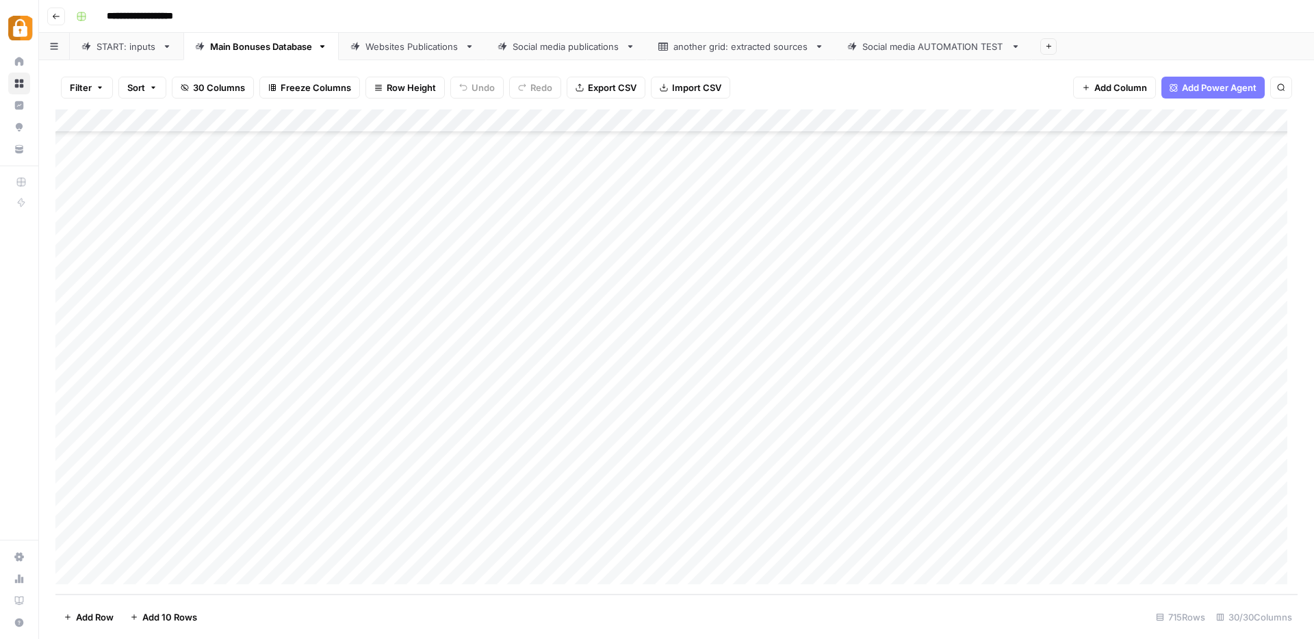
click at [388, 52] on div "Websites Publications" at bounding box center [412, 47] width 94 height 14
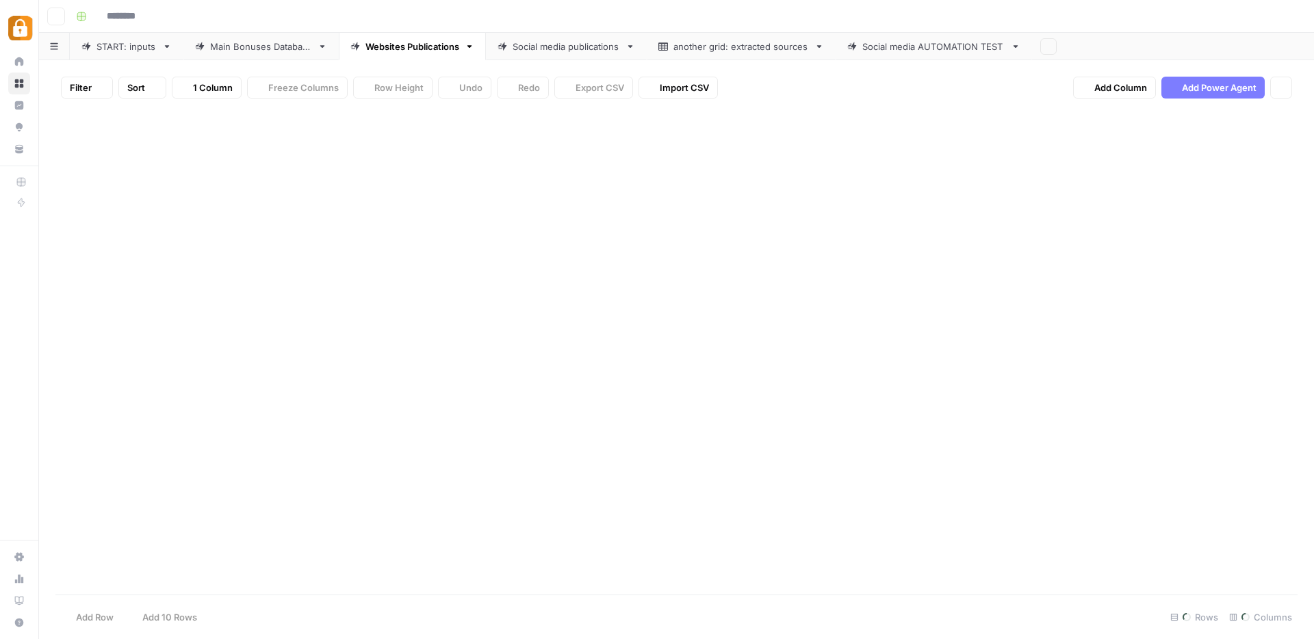
type input "**********"
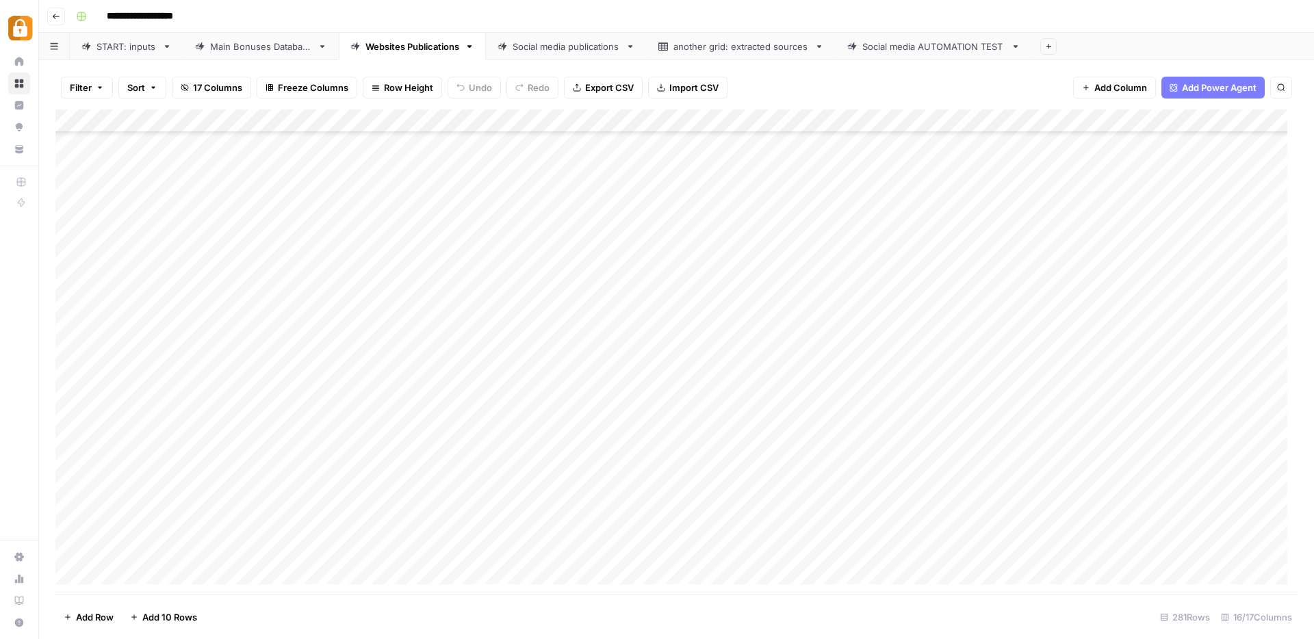
scroll to position [6108, 0]
click at [942, 549] on div "Add Column" at bounding box center [676, 351] width 1242 height 485
drag, startPoint x: 1060, startPoint y: 118, endPoint x: 961, endPoint y: 136, distance: 100.2
click at [961, 136] on div "Add Column" at bounding box center [676, 351] width 1242 height 485
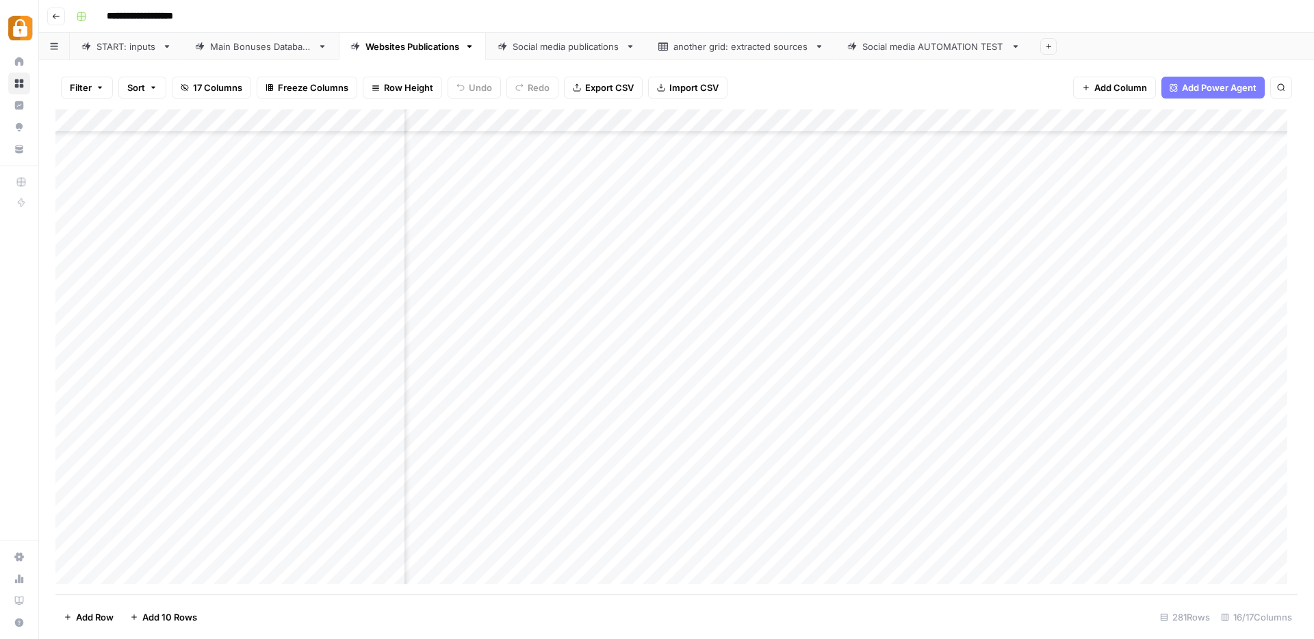
click at [1017, 545] on div "Add Column" at bounding box center [676, 351] width 1242 height 485
